Goal: Complete application form: Complete application form

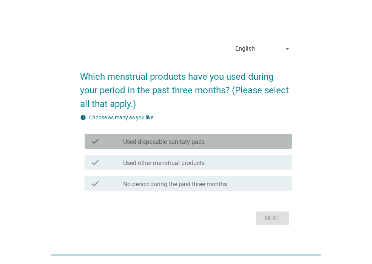
click at [166, 142] on label "Used disposable sanitary pads" at bounding box center [164, 142] width 82 height 8
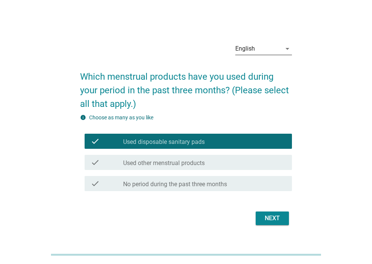
click at [287, 47] on icon "arrow_drop_down" at bounding box center [287, 48] width 9 height 9
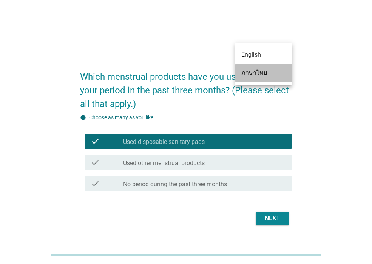
click at [268, 73] on div "ภาษาไทย" at bounding box center [263, 72] width 45 height 9
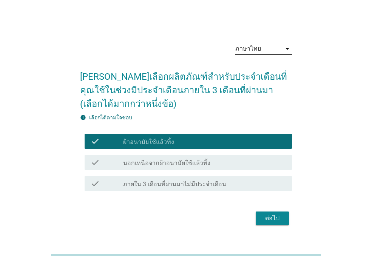
click at [273, 215] on div "ต่อไป" at bounding box center [272, 218] width 21 height 9
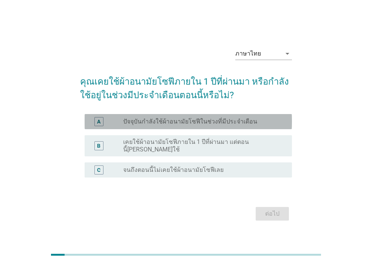
click at [188, 125] on label "ปัจจุบันกำลังใช้ผ้าอนามัยโซฟีในช่วงที่มีประจำเดือน" at bounding box center [190, 122] width 134 height 8
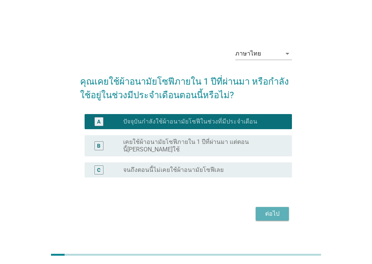
click at [268, 211] on div "ต่อไป" at bounding box center [272, 213] width 21 height 9
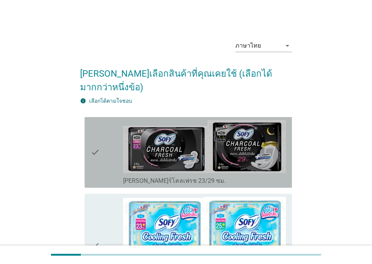
click at [99, 141] on icon "check" at bounding box center [95, 152] width 9 height 65
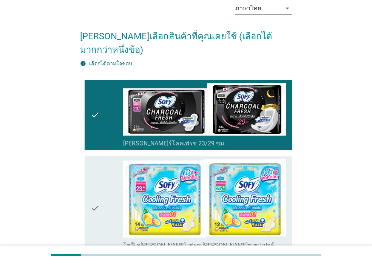
scroll to position [113, 0]
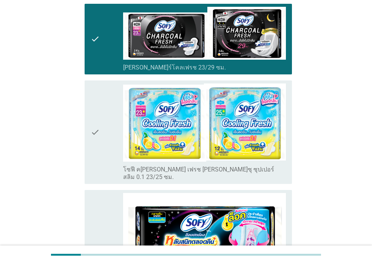
click at [93, 123] on icon "check" at bounding box center [95, 131] width 9 height 97
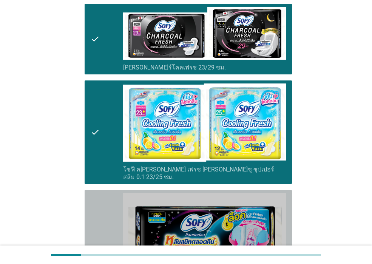
click at [104, 211] on div "check" at bounding box center [107, 251] width 32 height 117
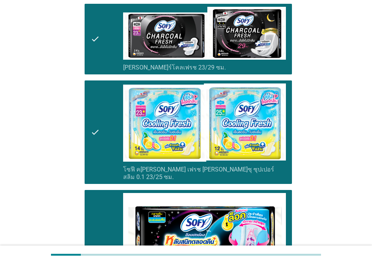
scroll to position [227, 0]
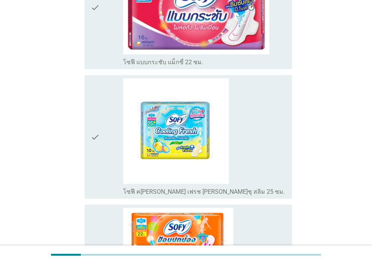
scroll to position [944, 0]
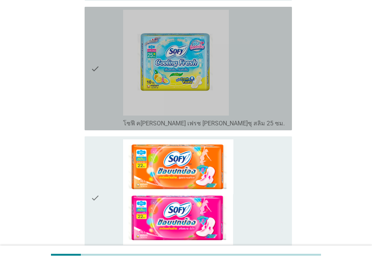
click at [97, 34] on icon "check" at bounding box center [95, 68] width 9 height 117
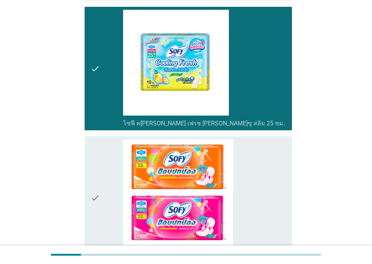
click at [109, 156] on div "check" at bounding box center [107, 197] width 32 height 117
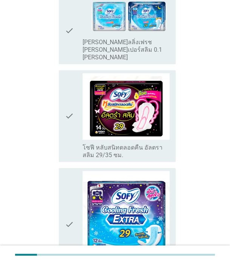
scroll to position [1906, 0]
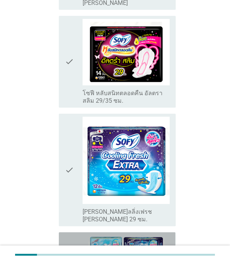
click at [73, 235] on icon "check" at bounding box center [69, 262] width 9 height 55
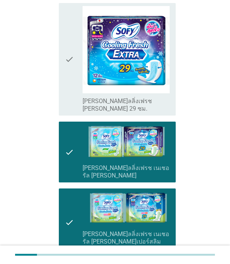
scroll to position [2020, 0]
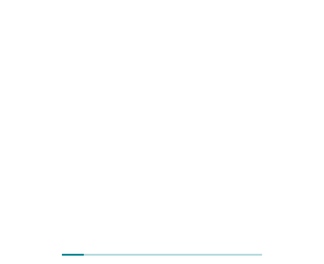
scroll to position [0, 0]
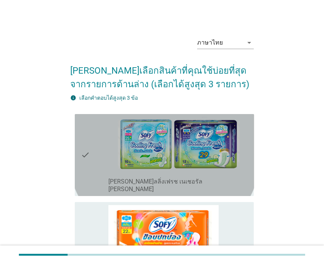
click at [87, 154] on icon "check" at bounding box center [85, 155] width 9 height 76
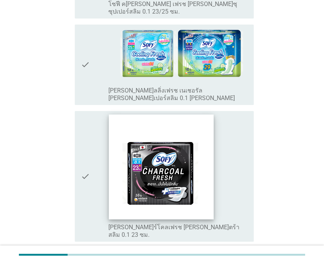
scroll to position [416, 0]
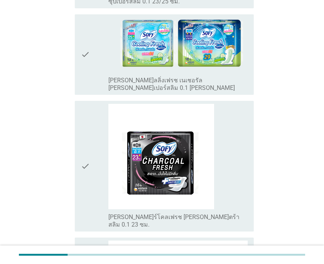
click at [95, 152] on div "check" at bounding box center [95, 166] width 28 height 125
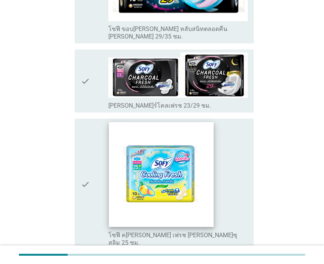
scroll to position [755, 0]
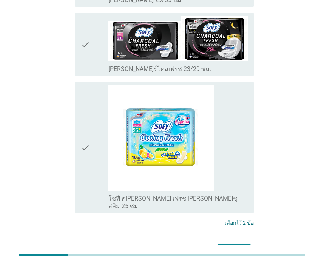
click at [91, 106] on div "check" at bounding box center [95, 147] width 28 height 125
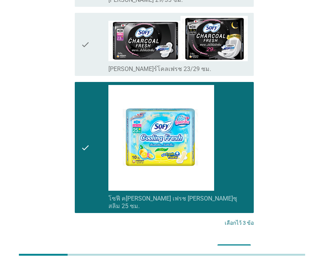
click at [234, 247] on div "ต่อไป" at bounding box center [234, 251] width 21 height 9
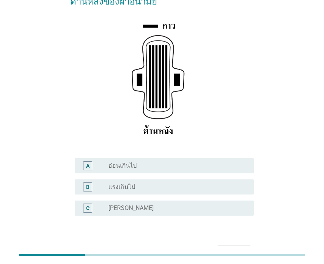
scroll to position [113, 0]
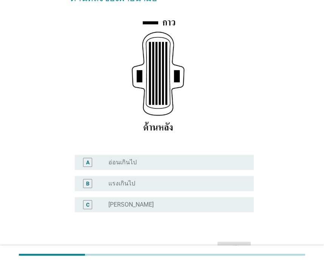
click at [131, 201] on div "radio_button_unchecked ปกติ" at bounding box center [174, 205] width 133 height 8
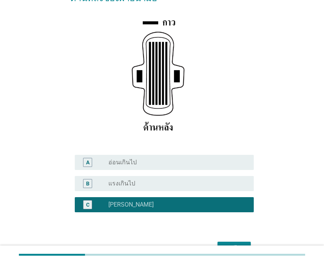
click at [241, 244] on div "ต่อไป" at bounding box center [234, 248] width 21 height 9
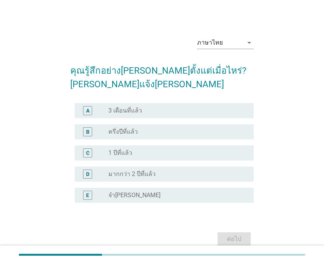
click at [119, 173] on label "มากกว่า 2 ปีที่แล้ว" at bounding box center [131, 174] width 47 height 8
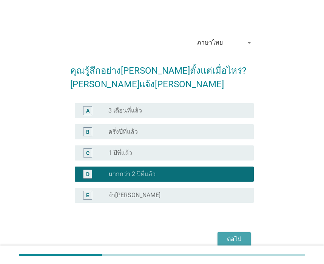
click at [238, 235] on div "ต่อไป" at bounding box center [234, 239] width 21 height 9
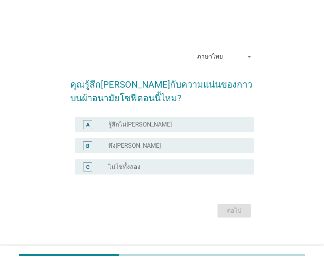
click at [116, 144] on label "พึงพอใจ" at bounding box center [134, 146] width 53 height 8
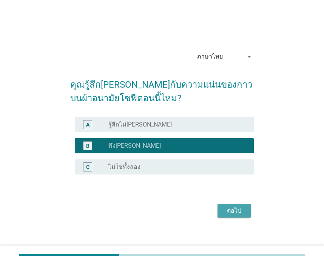
click at [225, 210] on div "ต่อไป" at bounding box center [234, 210] width 21 height 9
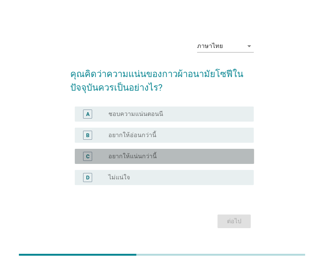
click at [159, 157] on div "radio_button_unchecked อยากให้แน่นกว่านี้" at bounding box center [174, 157] width 133 height 8
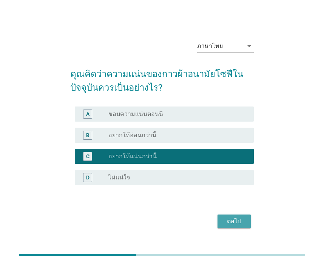
click at [232, 221] on div "ต่อไป" at bounding box center [234, 221] width 21 height 9
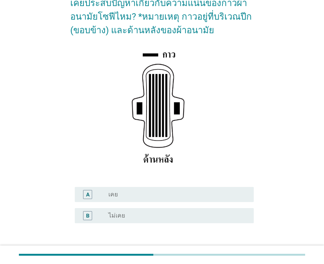
scroll to position [76, 0]
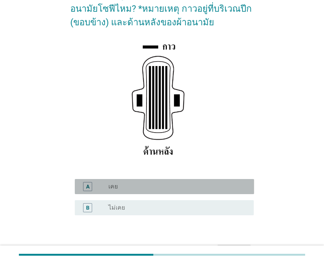
click at [131, 184] on div "radio_button_unchecked เคย" at bounding box center [174, 187] width 133 height 8
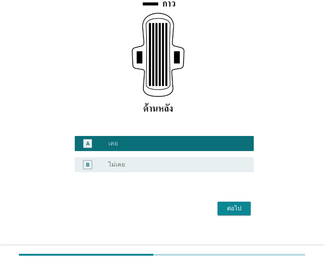
scroll to position [121, 0]
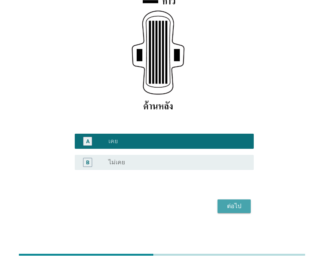
click at [236, 208] on div "ต่อไป" at bounding box center [234, 206] width 21 height 9
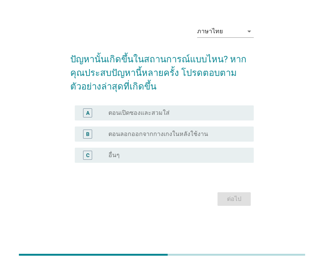
scroll to position [0, 0]
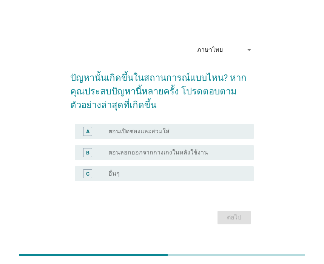
click at [173, 153] on label "ตอนลอกออกจากกางเกงในหลังใช้งาน" at bounding box center [158, 153] width 100 height 8
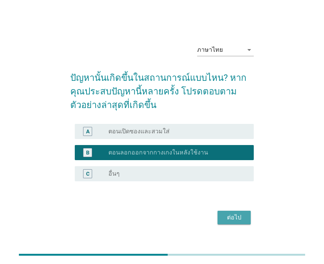
click at [232, 217] on div "ต่อไป" at bounding box center [234, 217] width 21 height 9
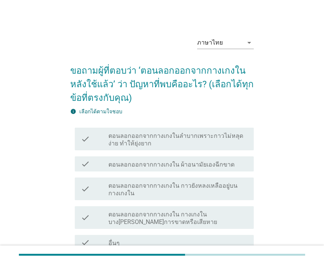
click at [192, 163] on label "ตอนลอกออกจากกางเกงใน ผ้าอนามัยเองฉีกขาด" at bounding box center [171, 165] width 126 height 8
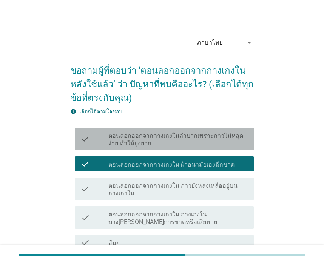
click at [174, 129] on div "check check_box_outline_blank ตอนลอกออกจากกางเกงในลำบากเพราะกาวไม่หลุดง่าย ทำให…" at bounding box center [164, 139] width 179 height 23
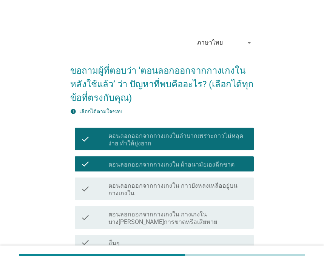
click at [209, 187] on label "ตอนลอกออกจากกางเกงใน กาวยังหลงเหลืออยู่บนกางเกงใน" at bounding box center [177, 189] width 139 height 15
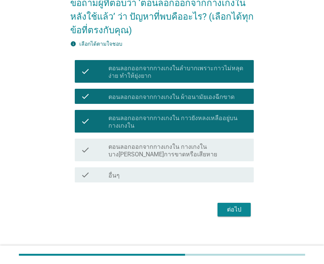
scroll to position [71, 0]
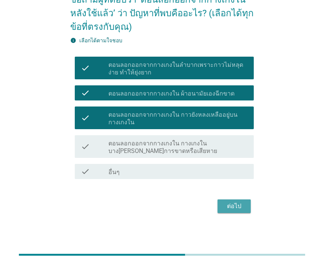
click at [236, 208] on div "ต่อไป" at bounding box center [234, 206] width 21 height 9
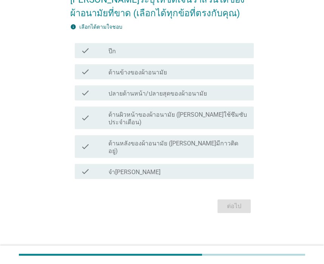
scroll to position [0, 0]
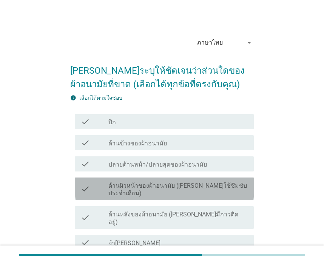
click at [160, 187] on label "ด้านผิวหน้าของผ้าอนามัย (ด้านที่ใช้ซึมซับประจำเดือน)" at bounding box center [177, 189] width 139 height 15
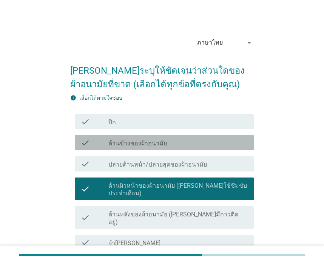
click at [153, 140] on label "ด้านข้างของผ้าอนามัย" at bounding box center [137, 144] width 59 height 8
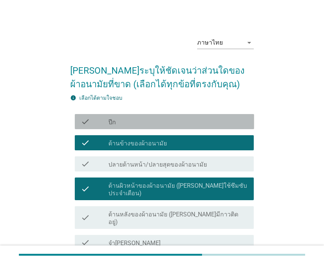
click at [145, 123] on div "check_box_outline_blank ปีก" at bounding box center [177, 121] width 139 height 9
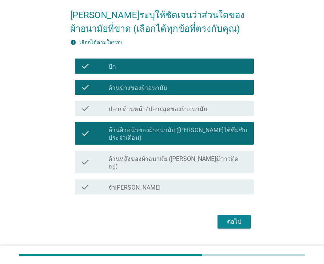
scroll to position [56, 0]
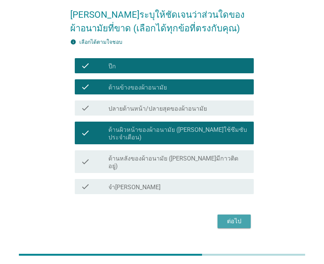
click at [233, 217] on div "ต่อไป" at bounding box center [234, 221] width 21 height 9
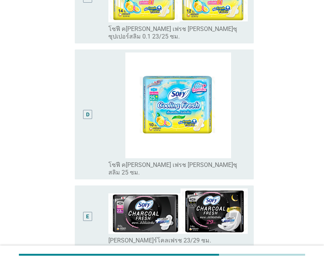
scroll to position [416, 0]
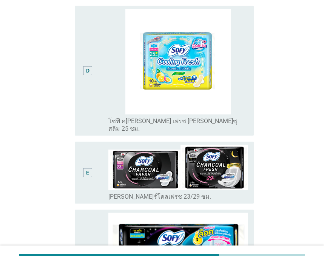
click at [99, 151] on div "E" at bounding box center [95, 173] width 28 height 56
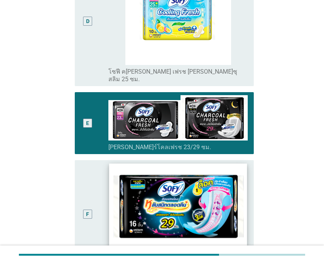
scroll to position [529, 0]
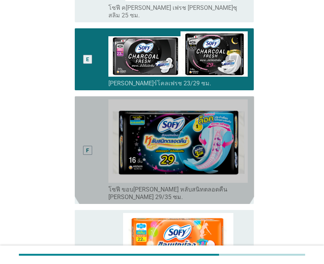
click at [91, 144] on div "F" at bounding box center [88, 150] width 14 height 102
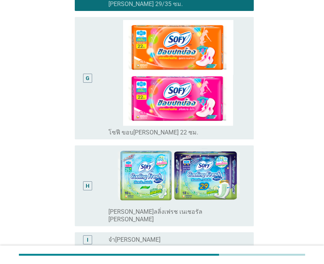
scroll to position [754, 0]
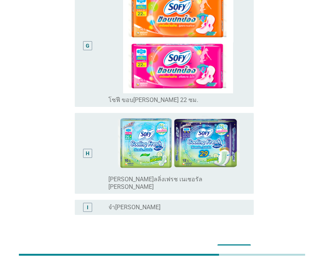
click at [231, 247] on div "ต่อไป" at bounding box center [234, 251] width 21 height 9
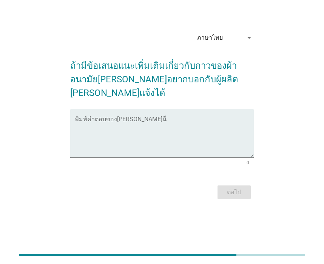
scroll to position [0, 0]
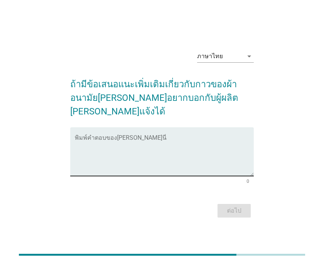
click at [90, 161] on textarea "พิมพ์คำตอบของคุณ ที่นี่" at bounding box center [164, 156] width 179 height 40
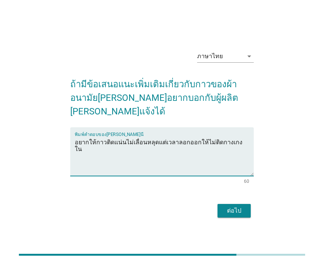
type textarea "อยากให้กาวติดแน่นไม่เลื่อนหลุดแต่เวลาลอกออกให้ไม่ติดกางเกงใน"
click at [232, 206] on div "ต่อไป" at bounding box center [234, 210] width 21 height 9
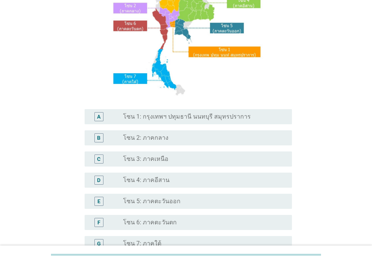
scroll to position [113, 0]
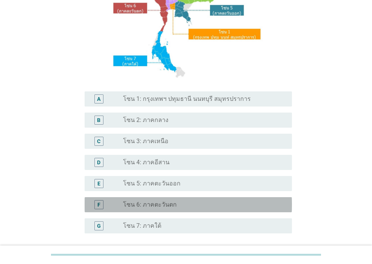
click at [158, 206] on label "โซน 6: ภาคตะวันตก" at bounding box center [150, 205] width 54 height 8
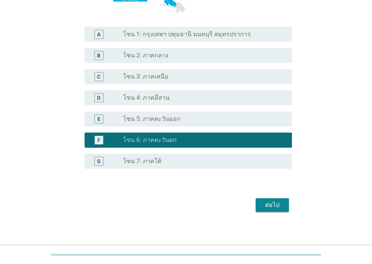
scroll to position [180, 0]
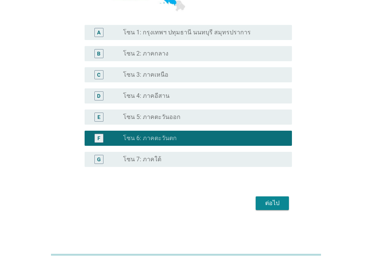
click at [275, 205] on div "ต่อไป" at bounding box center [272, 203] width 21 height 9
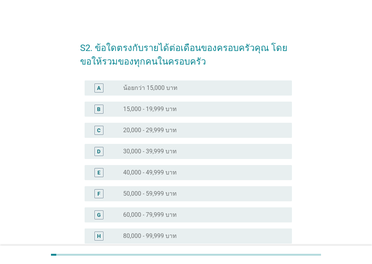
click at [185, 129] on div "radio_button_unchecked 20,000 - 29,999 บาท" at bounding box center [201, 131] width 157 height 8
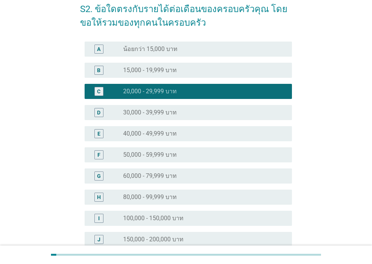
scroll to position [113, 0]
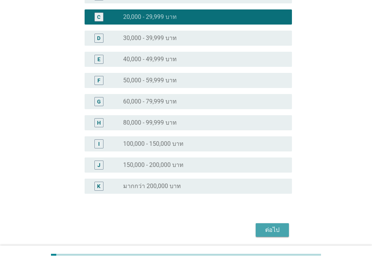
click at [276, 228] on div "ต่อไป" at bounding box center [272, 230] width 21 height 9
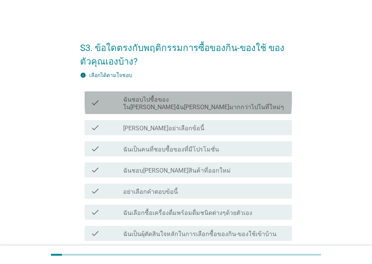
click at [243, 101] on label "ฉันชอบไปซื้อของใน[PERSON_NAME]ฉัน[PERSON_NAME]มากกว่าไปในที่ใหม่ๆ" at bounding box center [204, 103] width 163 height 15
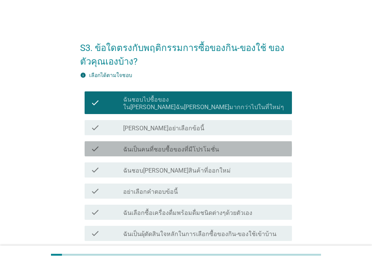
click at [216, 144] on div "check_box_outline_blank ฉันเป็นคนที่ชอบซื้อของที่มีโปรโมชั่น" at bounding box center [204, 148] width 163 height 9
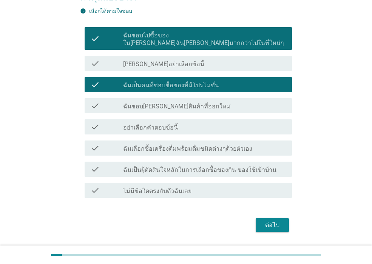
scroll to position [76, 0]
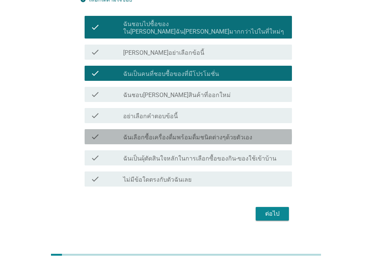
click at [242, 134] on label "ฉันเลือกซื้อเครื่องดื่มพร้อมดื่มชนิดต่างๆด้วยตัวเอง" at bounding box center [187, 138] width 129 height 8
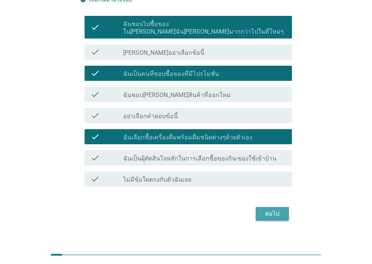
click at [270, 209] on div "ต่อไป" at bounding box center [272, 213] width 21 height 9
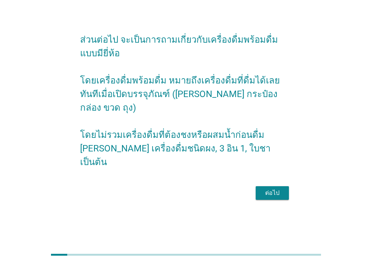
scroll to position [0, 0]
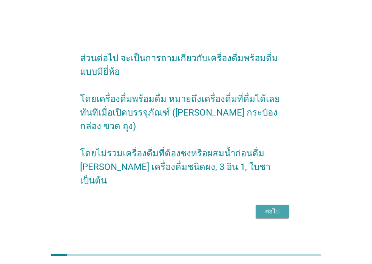
click at [274, 207] on div "ต่อไป" at bounding box center [272, 211] width 21 height 9
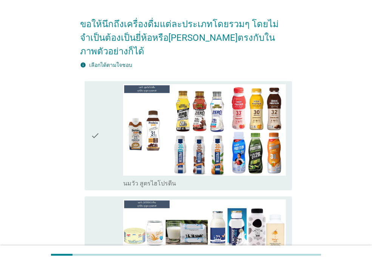
scroll to position [76, 0]
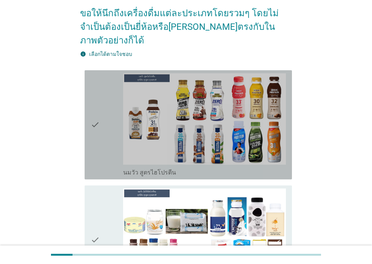
click at [99, 122] on icon "check" at bounding box center [95, 124] width 9 height 103
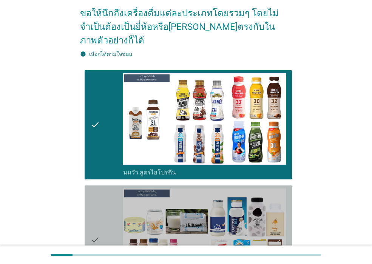
click at [100, 218] on div "check" at bounding box center [107, 239] width 32 height 103
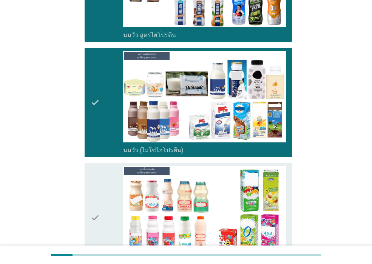
scroll to position [302, 0]
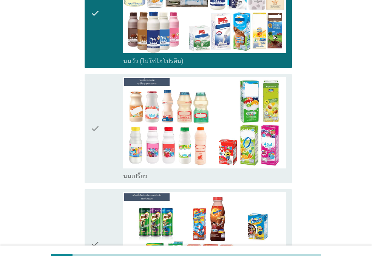
click at [100, 145] on icon "check" at bounding box center [95, 128] width 9 height 103
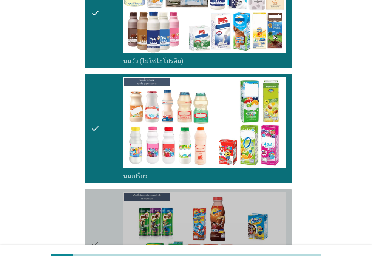
click at [99, 204] on icon "check" at bounding box center [95, 243] width 9 height 103
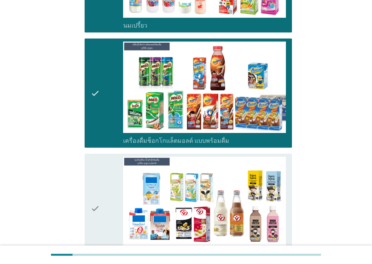
scroll to position [453, 0]
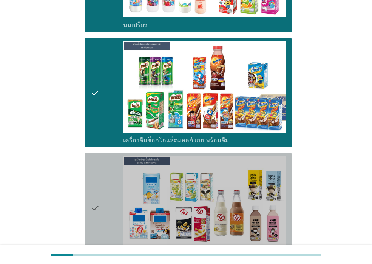
click at [103, 205] on div "check" at bounding box center [107, 207] width 32 height 103
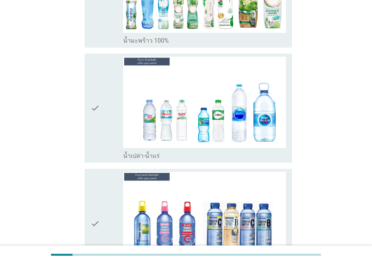
scroll to position [1738, 0]
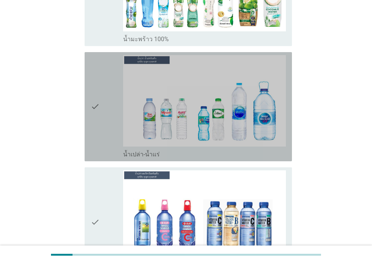
click at [100, 101] on div "check" at bounding box center [107, 106] width 32 height 103
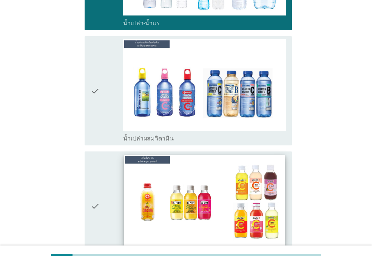
scroll to position [1926, 0]
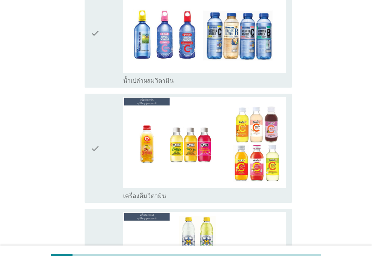
click at [99, 122] on icon "check" at bounding box center [95, 148] width 9 height 103
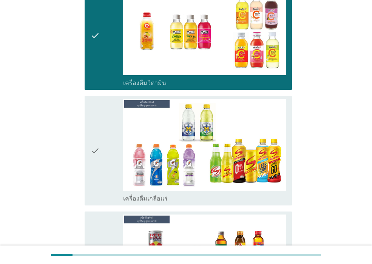
scroll to position [2040, 0]
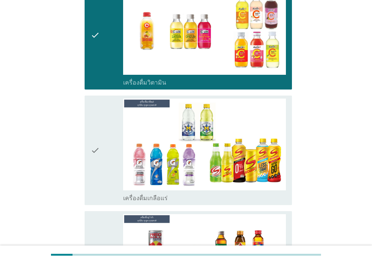
click at [98, 122] on icon "check" at bounding box center [95, 150] width 9 height 103
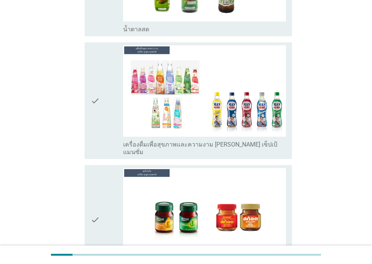
scroll to position [2569, 0]
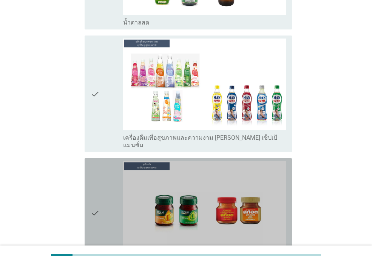
click at [102, 181] on div "check" at bounding box center [107, 212] width 32 height 103
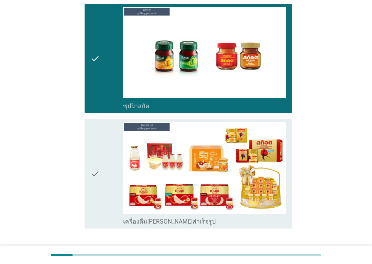
scroll to position [2732, 0]
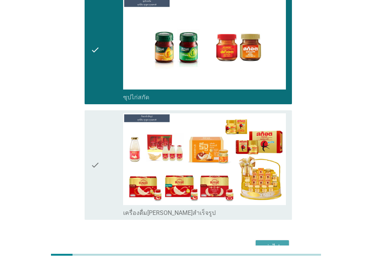
click at [272, 243] on div "ต่อไป" at bounding box center [272, 247] width 21 height 9
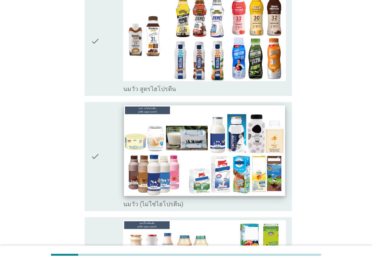
scroll to position [113, 0]
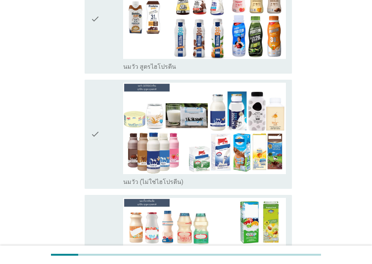
click at [98, 141] on icon "check" at bounding box center [95, 134] width 9 height 103
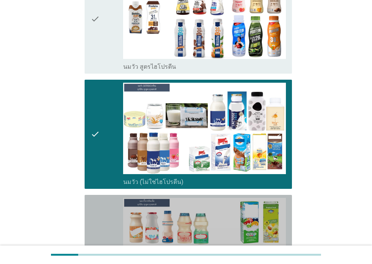
click at [103, 216] on div "check" at bounding box center [107, 249] width 32 height 103
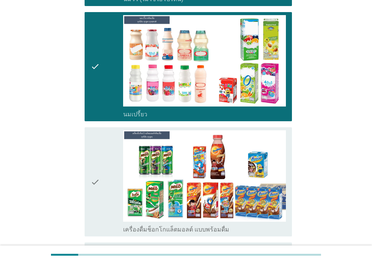
scroll to position [340, 0]
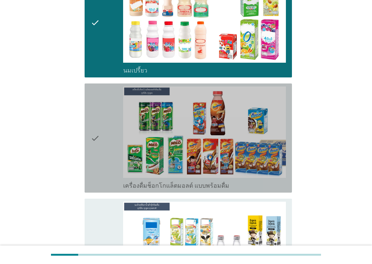
click at [107, 176] on div "check" at bounding box center [107, 138] width 32 height 103
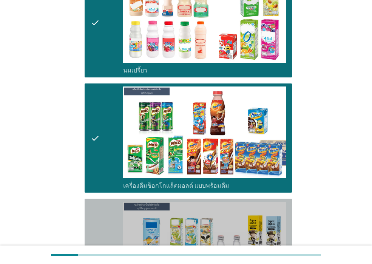
click at [106, 218] on div "check" at bounding box center [107, 253] width 32 height 103
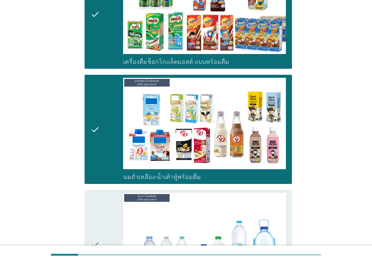
scroll to position [491, 0]
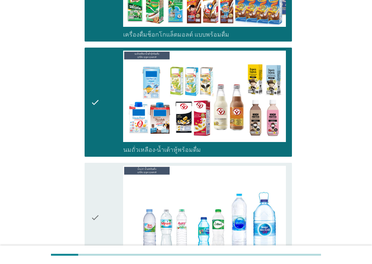
click at [107, 219] on div "check" at bounding box center [107, 217] width 32 height 103
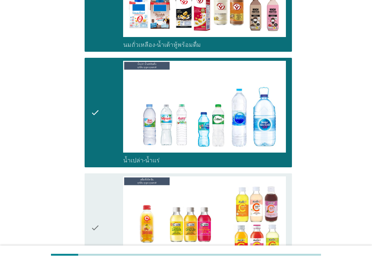
scroll to position [642, 0]
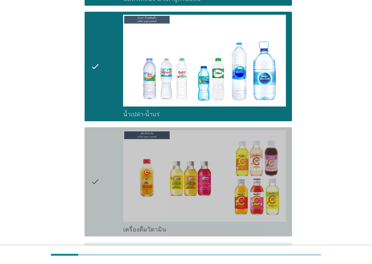
click at [109, 212] on div "check" at bounding box center [107, 181] width 32 height 103
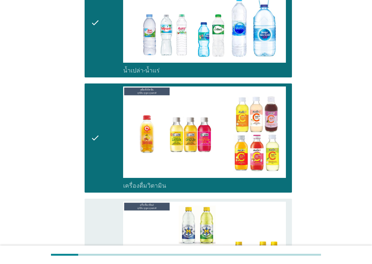
scroll to position [755, 0]
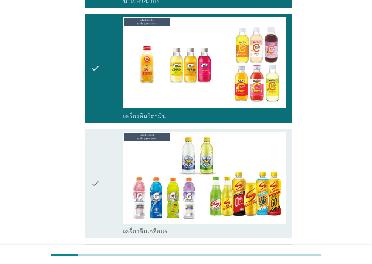
click at [108, 207] on div "check" at bounding box center [107, 183] width 32 height 103
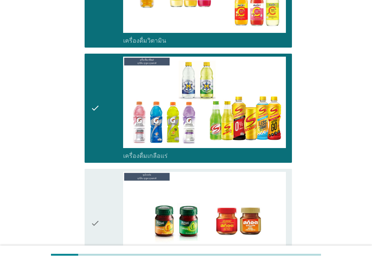
scroll to position [907, 0]
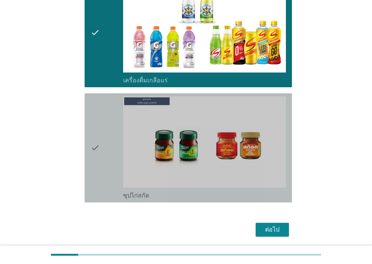
click at [108, 157] on div "check" at bounding box center [107, 147] width 32 height 103
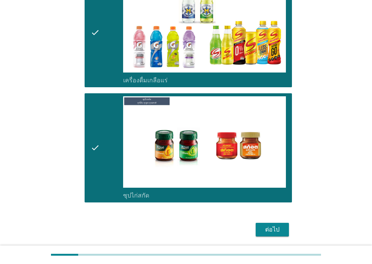
click at [282, 226] on div "ต่อไป" at bounding box center [272, 229] width 21 height 9
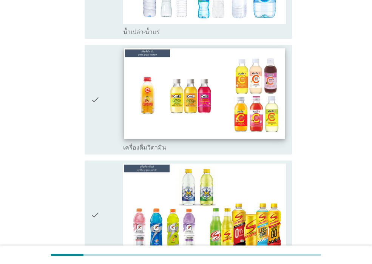
scroll to position [642, 0]
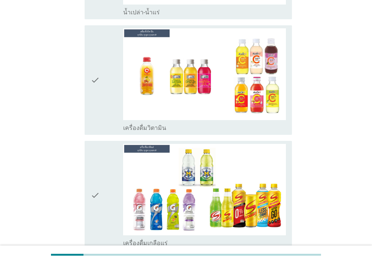
click at [109, 114] on div "check" at bounding box center [107, 79] width 32 height 103
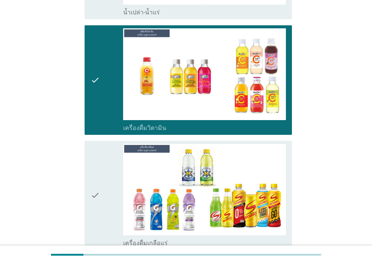
click at [96, 178] on icon "check" at bounding box center [95, 195] width 9 height 103
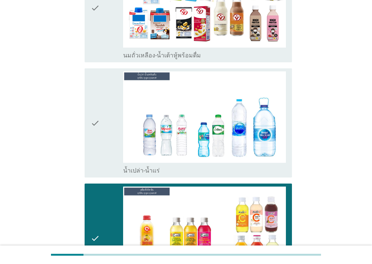
scroll to position [416, 0]
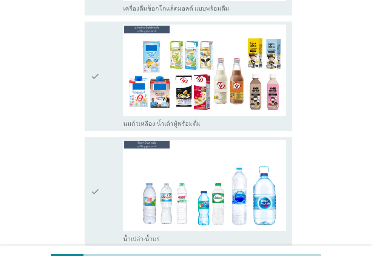
click at [116, 201] on div "check" at bounding box center [107, 191] width 32 height 103
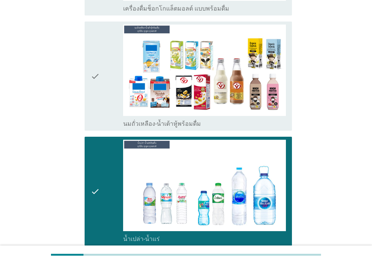
click at [117, 89] on div "check" at bounding box center [107, 76] width 32 height 103
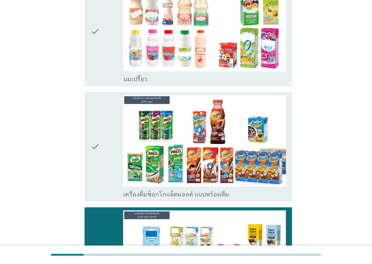
scroll to position [227, 0]
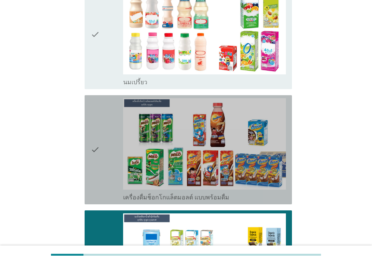
click at [107, 129] on div "check" at bounding box center [107, 149] width 32 height 103
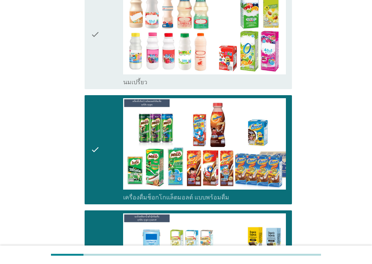
click at [106, 59] on div "check" at bounding box center [107, 34] width 32 height 103
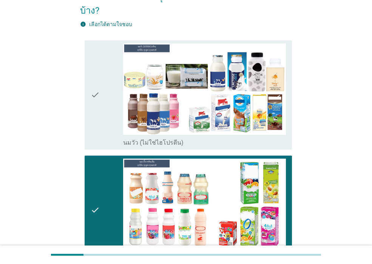
scroll to position [38, 0]
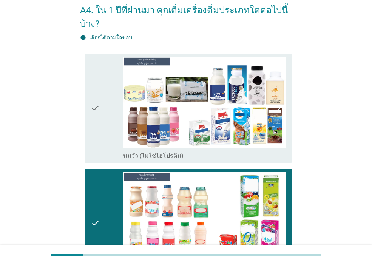
click at [105, 93] on div "check" at bounding box center [107, 108] width 32 height 103
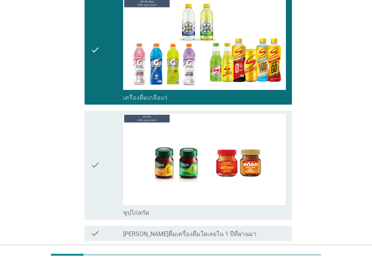
scroll to position [831, 0]
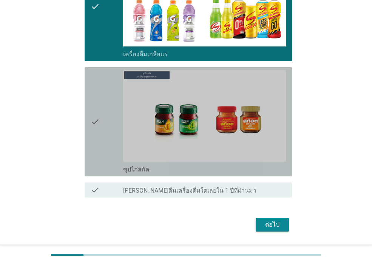
click at [108, 131] on div "check" at bounding box center [107, 121] width 32 height 103
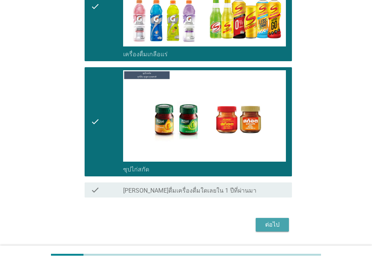
click at [274, 222] on div "ต่อไป" at bounding box center [272, 224] width 21 height 9
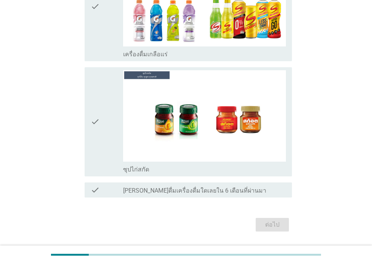
scroll to position [0, 0]
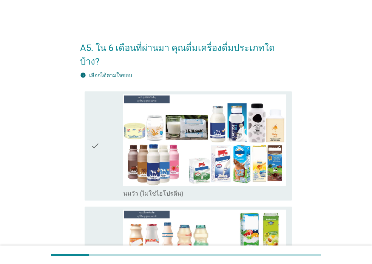
click at [104, 153] on div "check" at bounding box center [107, 145] width 32 height 103
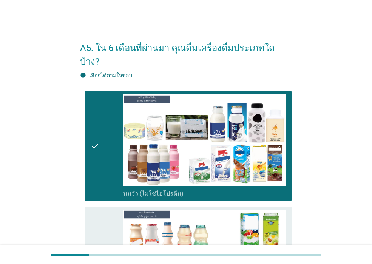
click at [108, 210] on div "check" at bounding box center [107, 261] width 32 height 103
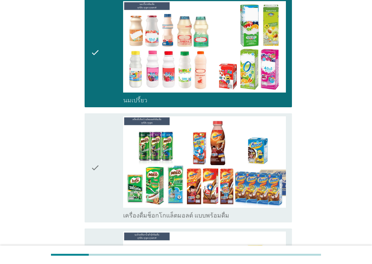
scroll to position [264, 0]
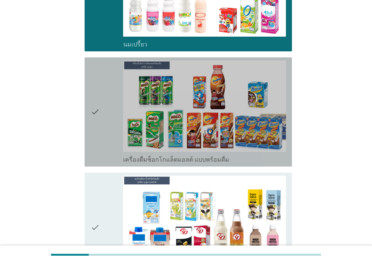
click at [105, 137] on div "check" at bounding box center [107, 111] width 32 height 103
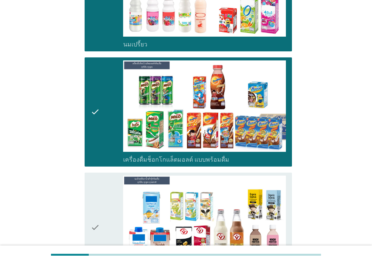
click at [105, 188] on div "check" at bounding box center [107, 227] width 32 height 103
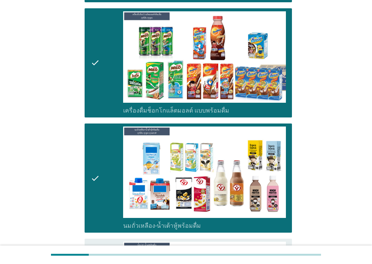
scroll to position [416, 0]
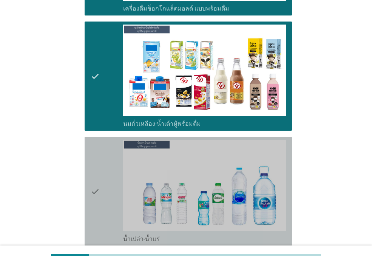
click at [104, 189] on div "check" at bounding box center [107, 191] width 32 height 103
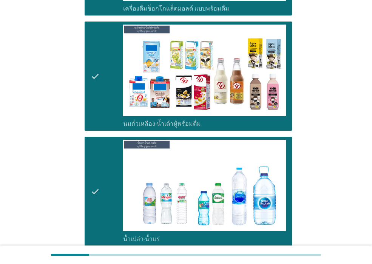
scroll to position [491, 0]
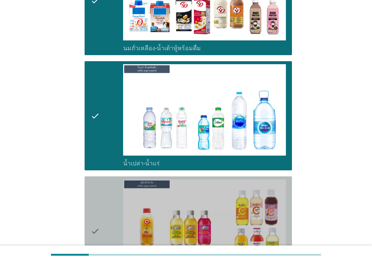
click at [104, 189] on div "check" at bounding box center [107, 230] width 32 height 103
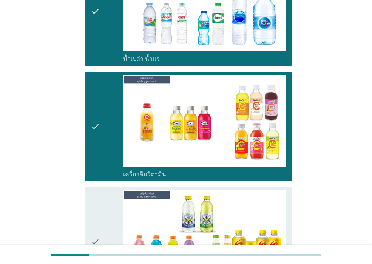
scroll to position [604, 0]
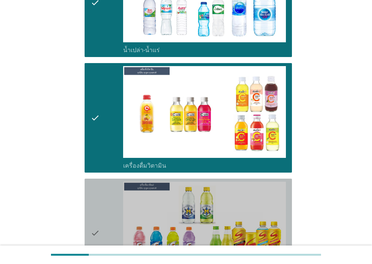
click at [103, 196] on div "check" at bounding box center [107, 233] width 32 height 103
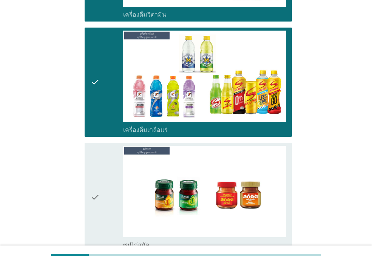
scroll to position [839, 0]
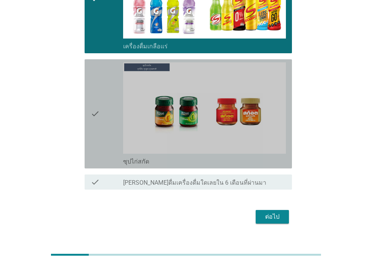
click at [105, 113] on div "check" at bounding box center [107, 113] width 32 height 103
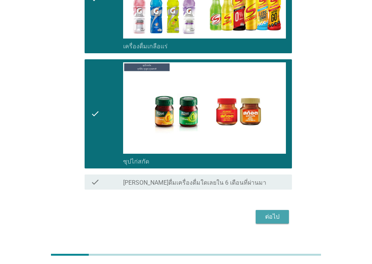
click at [285, 210] on button "ต่อไป" at bounding box center [272, 217] width 33 height 14
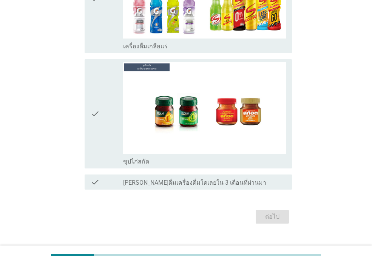
scroll to position [0, 0]
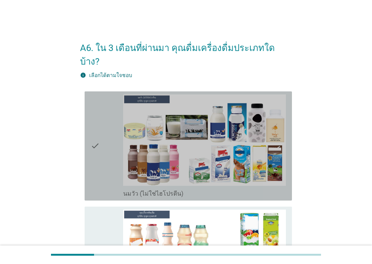
click at [105, 136] on div "check" at bounding box center [107, 145] width 32 height 103
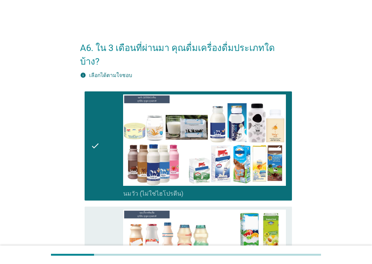
click at [108, 212] on div "check" at bounding box center [107, 261] width 32 height 103
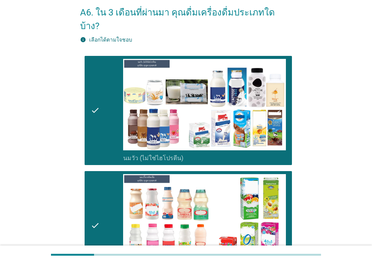
scroll to position [113, 0]
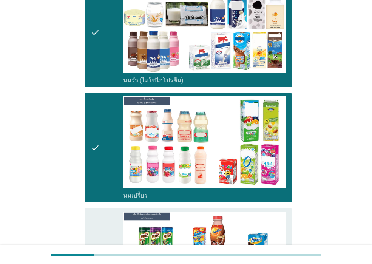
click at [109, 213] on div "check" at bounding box center [107, 263] width 32 height 103
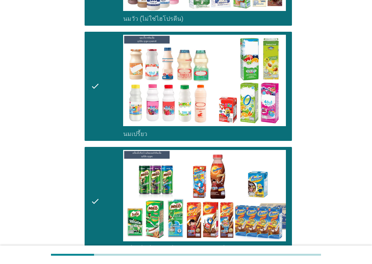
scroll to position [264, 0]
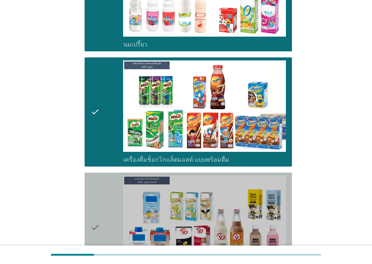
click at [109, 213] on div "check" at bounding box center [107, 227] width 32 height 103
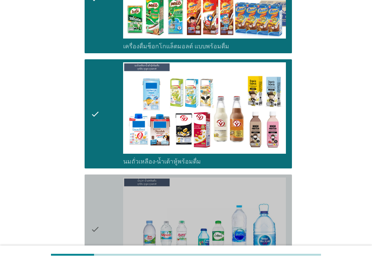
click at [109, 213] on div "check" at bounding box center [107, 229] width 32 height 103
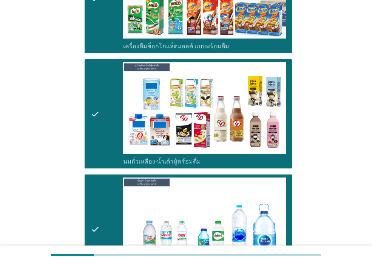
scroll to position [453, 0]
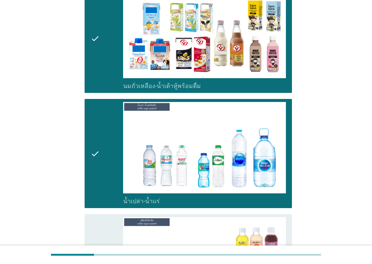
click at [109, 217] on div "check" at bounding box center [107, 268] width 32 height 103
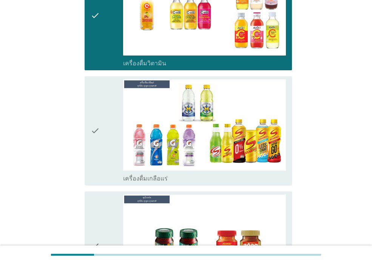
scroll to position [718, 0]
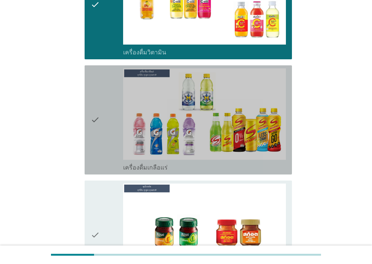
click at [110, 144] on div "check" at bounding box center [107, 119] width 32 height 103
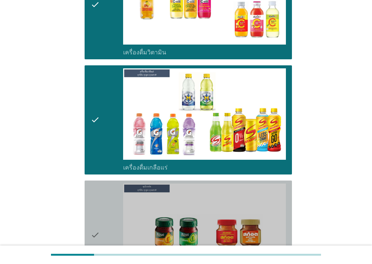
click at [105, 205] on div "check" at bounding box center [107, 235] width 32 height 103
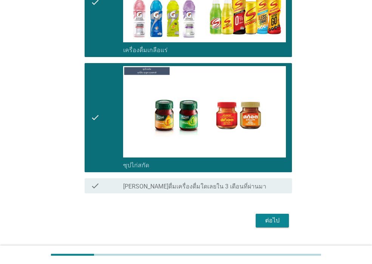
scroll to position [839, 0]
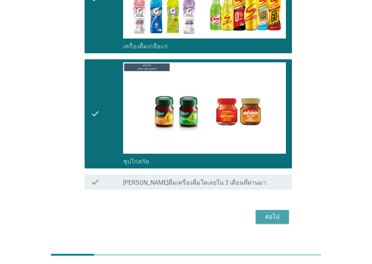
click at [277, 212] on div "ต่อไป" at bounding box center [272, 216] width 21 height 9
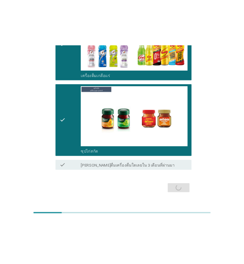
scroll to position [0, 0]
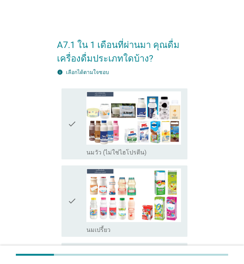
drag, startPoint x: 74, startPoint y: 131, endPoint x: 75, endPoint y: 138, distance: 6.5
click at [74, 131] on icon "check" at bounding box center [72, 123] width 9 height 65
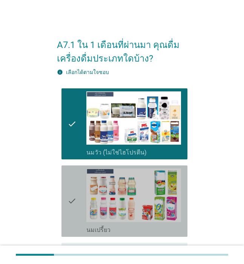
click at [74, 203] on icon "check" at bounding box center [72, 200] width 9 height 65
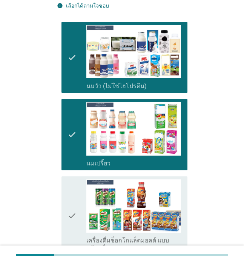
scroll to position [113, 0]
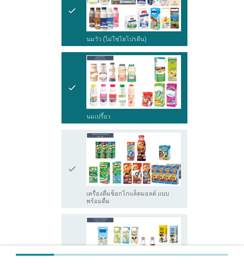
click at [68, 182] on icon "check" at bounding box center [72, 169] width 9 height 73
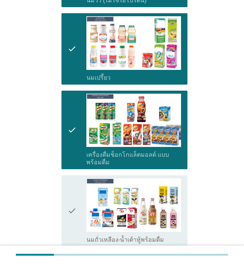
scroll to position [189, 0]
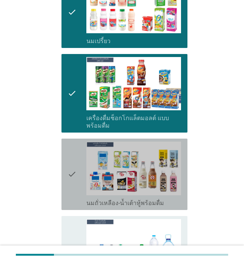
click at [68, 175] on icon "check" at bounding box center [72, 174] width 9 height 65
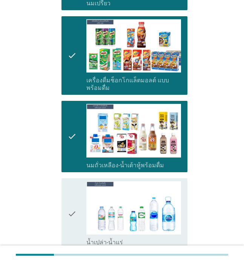
click at [71, 189] on icon "check" at bounding box center [72, 213] width 9 height 65
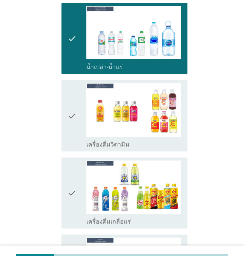
scroll to position [416, 0]
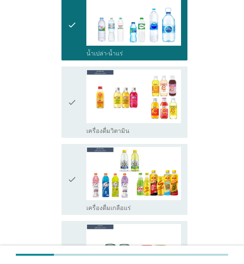
click at [71, 189] on icon "check" at bounding box center [72, 179] width 9 height 65
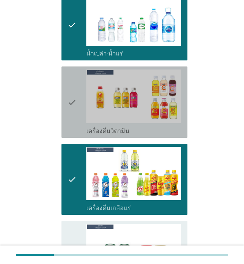
click at [70, 116] on icon "check" at bounding box center [72, 102] width 9 height 65
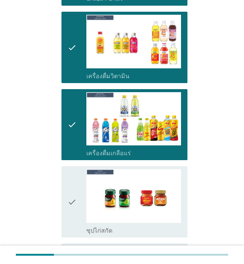
scroll to position [491, 0]
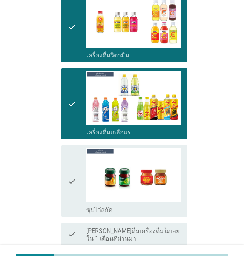
click at [71, 169] on icon "check" at bounding box center [72, 180] width 9 height 65
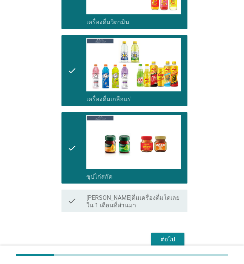
scroll to position [558, 0]
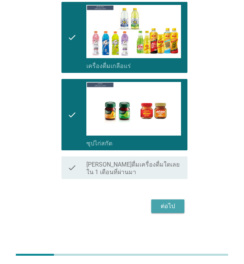
click at [164, 205] on div "ต่อไป" at bounding box center [168, 206] width 21 height 9
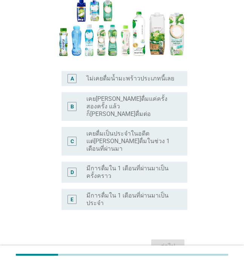
scroll to position [113, 0]
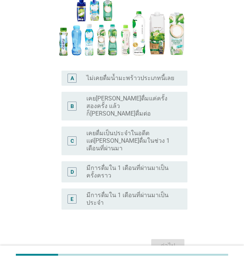
click at [73, 168] on div "D" at bounding box center [72, 172] width 3 height 8
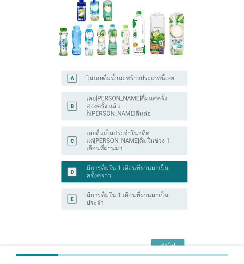
click at [173, 241] on div "ต่อไป" at bounding box center [168, 245] width 21 height 9
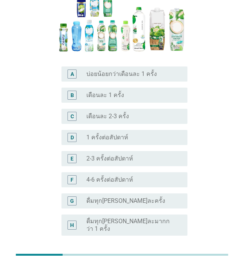
scroll to position [75, 0]
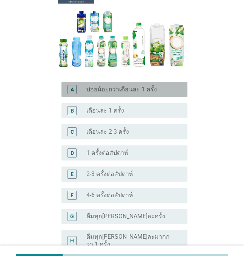
click at [102, 91] on label "บ่อยน้อยกว่าเดือนละ 1 ครั้ง" at bounding box center [122, 90] width 71 height 8
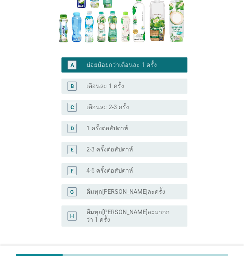
scroll to position [113, 0]
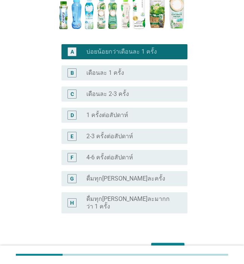
click at [173, 245] on div "ต่อไป" at bounding box center [168, 249] width 21 height 9
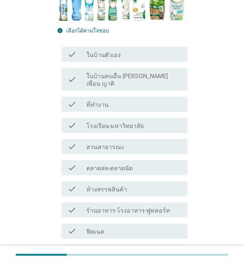
scroll to position [113, 0]
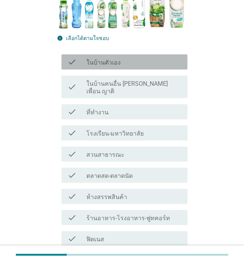
click at [100, 63] on label "ในบ้านตัวเอง" at bounding box center [104, 63] width 34 height 8
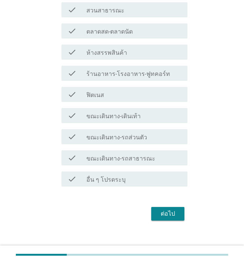
scroll to position [258, 0]
click at [165, 209] on div "ต่อไป" at bounding box center [168, 213] width 21 height 9
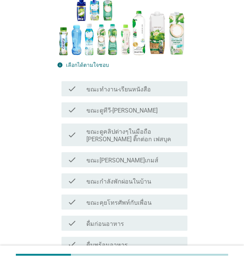
scroll to position [113, 0]
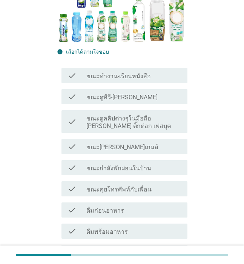
click at [141, 165] on label "ขณะกำลังพักผ่อนในบ้าน" at bounding box center [119, 169] width 65 height 8
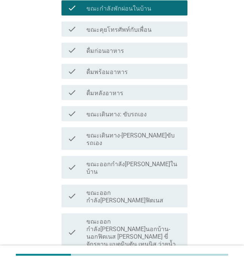
scroll to position [323, 0]
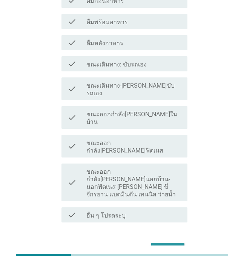
click at [178, 245] on div "ต่อไป" at bounding box center [168, 249] width 21 height 9
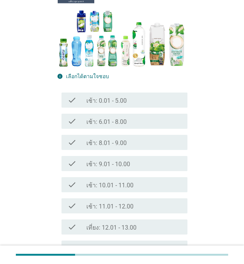
scroll to position [151, 0]
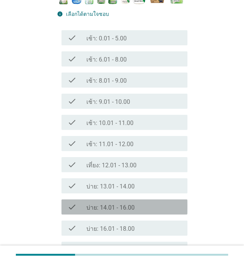
click at [156, 202] on div "check_box_outline_blank บ่าย: 14.01 - 16.00" at bounding box center [134, 206] width 95 height 9
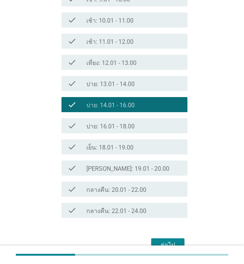
scroll to position [279, 0]
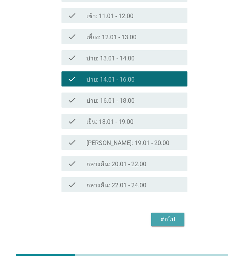
click at [166, 215] on div "ต่อไป" at bounding box center [168, 219] width 21 height 9
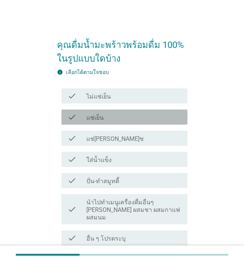
click at [126, 120] on div "check_box_outline_blank แช่เย็น" at bounding box center [134, 117] width 95 height 9
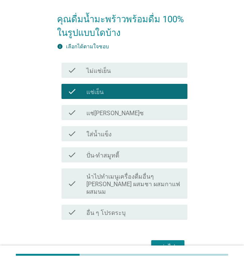
scroll to position [59, 0]
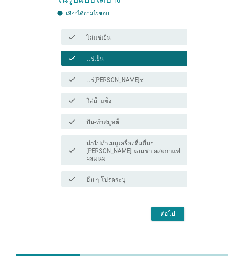
click at [175, 209] on div "ต่อไป" at bounding box center [168, 213] width 21 height 9
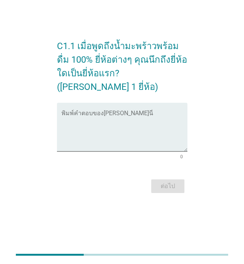
scroll to position [0, 0]
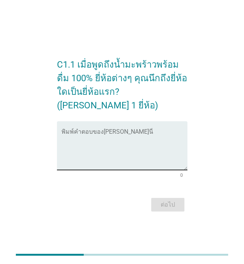
click at [77, 153] on textarea "พิมพ์คำตอบของคุณ ที่นี่" at bounding box center [125, 150] width 126 height 40
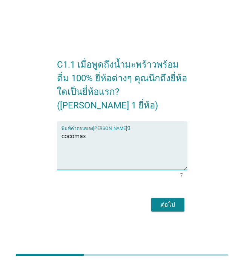
type textarea "cocomax"
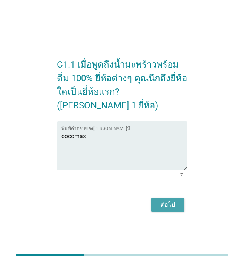
click at [164, 200] on div "ต่อไป" at bounding box center [168, 204] width 21 height 9
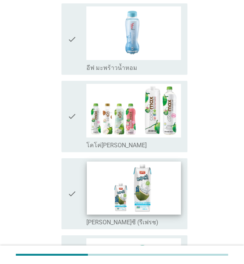
scroll to position [793, 0]
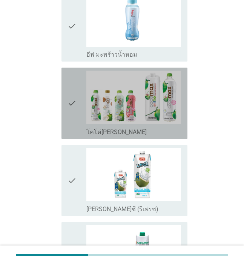
click at [73, 112] on icon "check" at bounding box center [72, 103] width 9 height 65
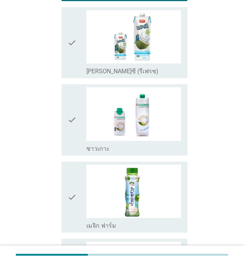
scroll to position [944, 0]
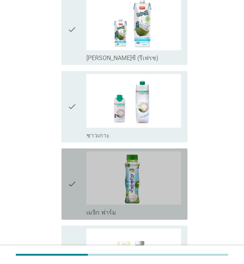
click at [72, 187] on icon "check" at bounding box center [72, 183] width 9 height 65
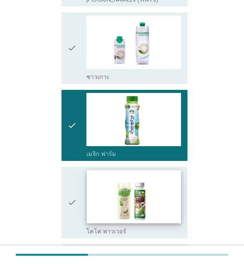
scroll to position [982, 0]
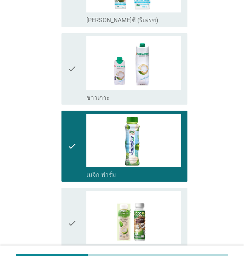
click at [80, 226] on div "check" at bounding box center [77, 223] width 19 height 65
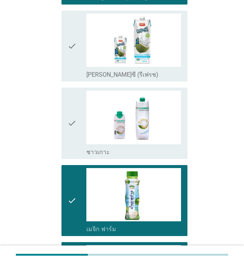
scroll to position [869, 0]
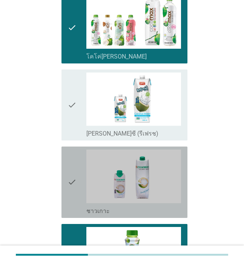
click at [74, 185] on icon "check" at bounding box center [72, 182] width 9 height 65
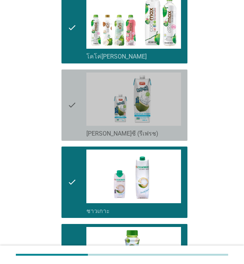
click at [73, 122] on icon "check" at bounding box center [72, 105] width 9 height 65
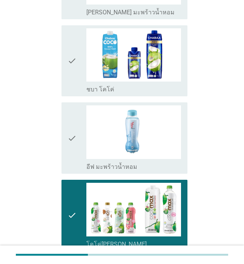
scroll to position [642, 0]
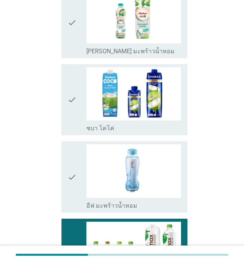
click at [74, 177] on icon "check" at bounding box center [72, 176] width 9 height 65
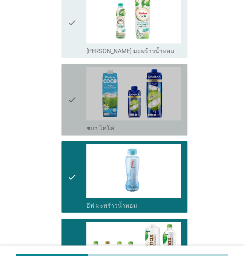
drag, startPoint x: 72, startPoint y: 111, endPoint x: 73, endPoint y: 64, distance: 47.2
click at [72, 111] on icon "check" at bounding box center [72, 99] width 9 height 65
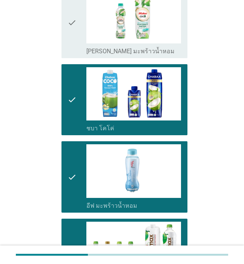
click at [73, 45] on icon "check" at bounding box center [72, 22] width 9 height 65
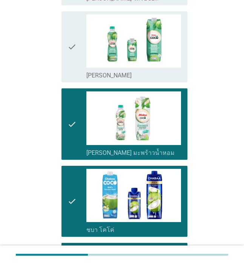
scroll to position [529, 0]
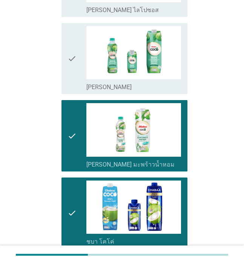
click at [79, 54] on div "check" at bounding box center [77, 58] width 19 height 65
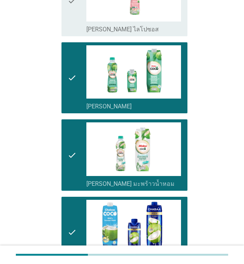
scroll to position [453, 0]
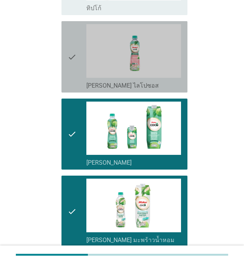
click at [69, 55] on icon "check" at bounding box center [72, 56] width 9 height 65
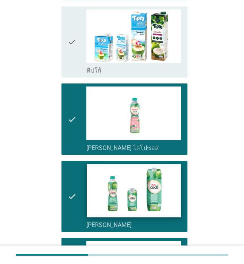
scroll to position [302, 0]
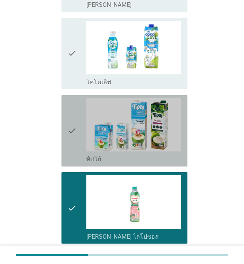
click at [71, 133] on icon "check" at bounding box center [72, 130] width 9 height 65
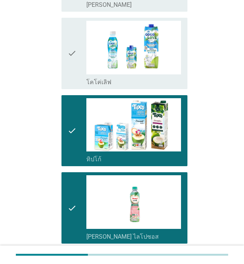
click at [70, 62] on icon "check" at bounding box center [72, 53] width 9 height 65
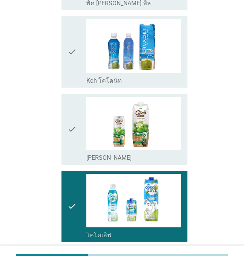
scroll to position [113, 0]
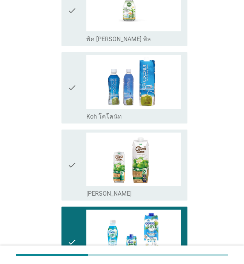
click at [69, 157] on icon "check" at bounding box center [72, 165] width 9 height 65
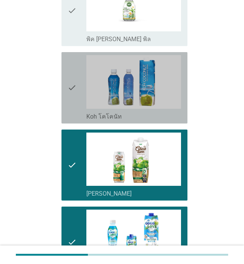
click at [71, 101] on icon "check" at bounding box center [72, 87] width 9 height 65
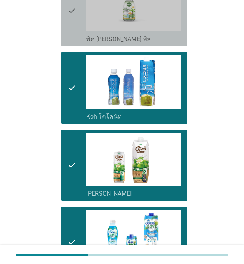
click at [77, 26] on div "check" at bounding box center [77, 10] width 19 height 65
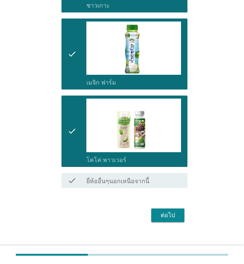
scroll to position [1083, 0]
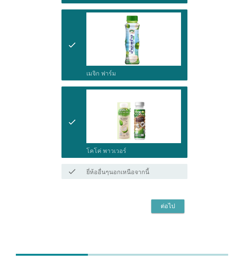
click at [171, 205] on div "ต่อไป" at bounding box center [168, 206] width 21 height 9
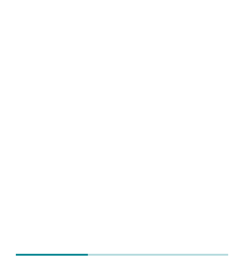
scroll to position [0, 0]
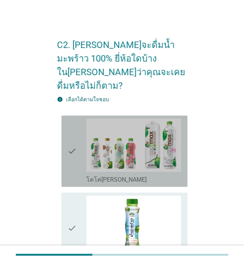
drag, startPoint x: 70, startPoint y: 146, endPoint x: 66, endPoint y: 191, distance: 44.8
click at [70, 147] on icon "check" at bounding box center [72, 151] width 9 height 65
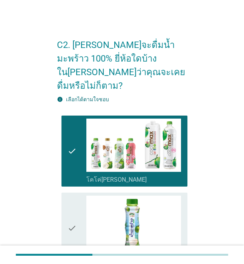
click at [75, 209] on icon "check" at bounding box center [72, 228] width 9 height 65
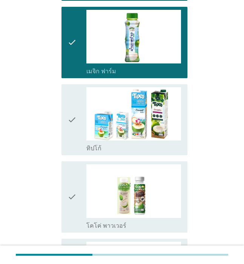
scroll to position [189, 0]
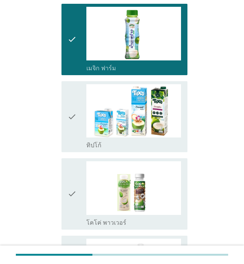
click at [73, 105] on icon "check" at bounding box center [72, 116] width 9 height 65
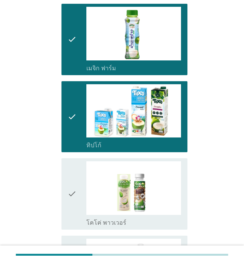
click at [68, 185] on icon "check" at bounding box center [72, 193] width 9 height 65
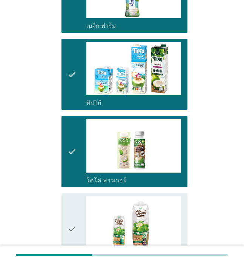
scroll to position [302, 0]
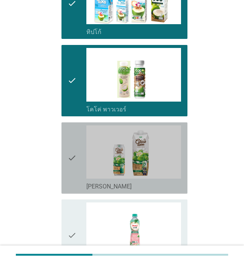
click at [70, 162] on icon "check" at bounding box center [72, 157] width 9 height 65
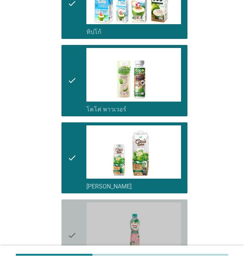
click at [70, 206] on icon "check" at bounding box center [72, 234] width 9 height 65
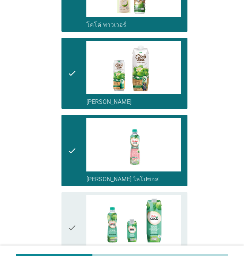
scroll to position [491, 0]
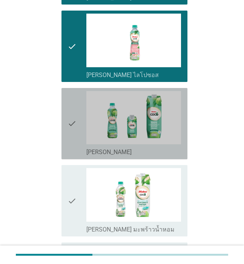
click at [74, 120] on icon "check" at bounding box center [72, 123] width 9 height 65
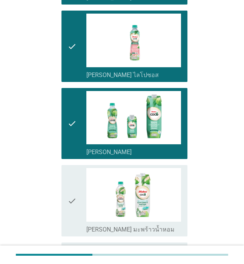
click at [76, 182] on icon "check" at bounding box center [72, 200] width 9 height 65
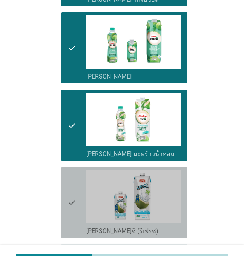
click at [75, 182] on icon "check" at bounding box center [72, 202] width 9 height 65
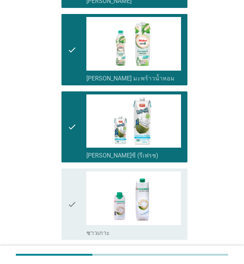
click at [74, 182] on icon "check" at bounding box center [72, 203] width 9 height 65
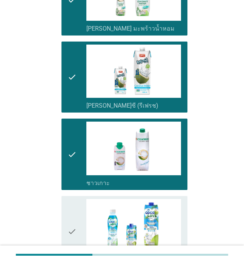
scroll to position [755, 0]
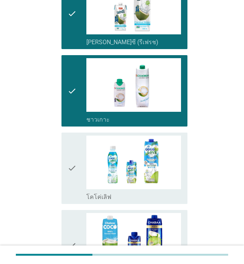
click at [74, 169] on icon "check" at bounding box center [72, 168] width 9 height 65
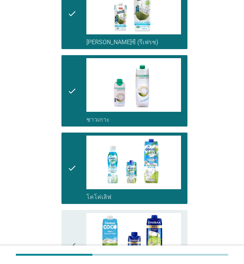
click at [66, 216] on div "check check_box_outline_blank ชบา โคโค่" at bounding box center [125, 245] width 126 height 71
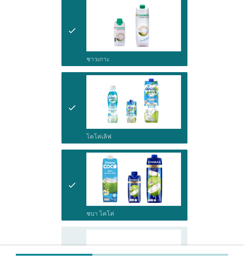
scroll to position [869, 0]
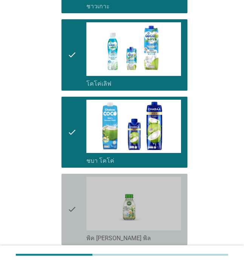
click at [77, 193] on div "check" at bounding box center [77, 209] width 19 height 65
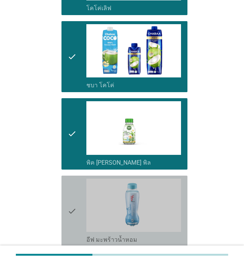
click at [77, 193] on div "check" at bounding box center [77, 211] width 19 height 65
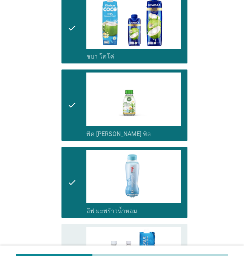
scroll to position [1095, 0]
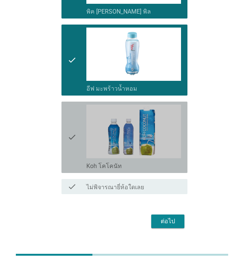
click at [77, 132] on div "check" at bounding box center [77, 137] width 19 height 65
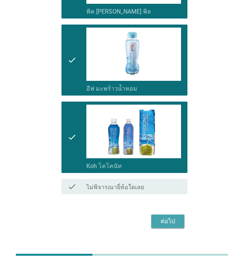
click at [176, 217] on div "ต่อไป" at bounding box center [168, 221] width 21 height 9
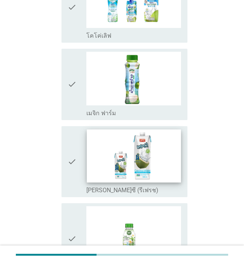
scroll to position [982, 0]
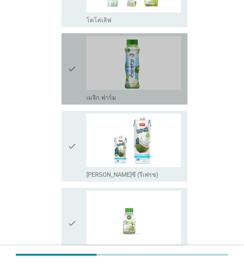
click at [74, 73] on icon "check" at bounding box center [72, 68] width 9 height 65
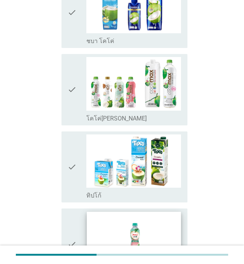
scroll to position [264, 0]
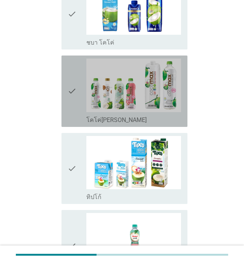
click at [73, 106] on icon "check" at bounding box center [72, 91] width 9 height 65
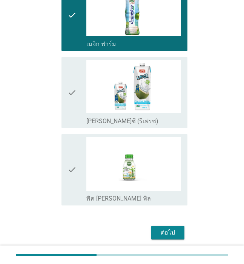
scroll to position [1042, 0]
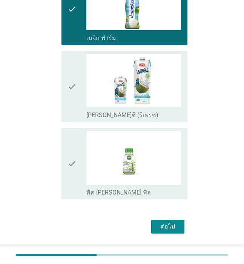
click at [169, 227] on div "ต่อไป" at bounding box center [168, 226] width 21 height 9
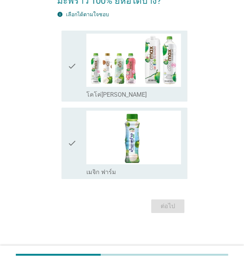
scroll to position [0, 0]
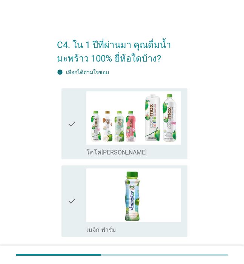
click at [73, 128] on icon "check" at bounding box center [72, 123] width 9 height 65
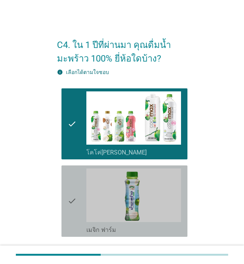
click at [72, 177] on icon "check" at bounding box center [72, 200] width 9 height 65
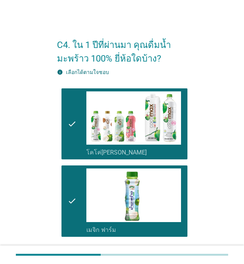
scroll to position [58, 0]
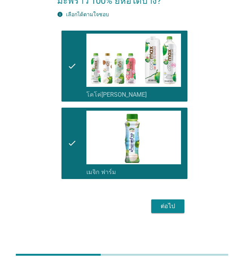
click at [163, 205] on div "ต่อไป" at bounding box center [168, 206] width 21 height 9
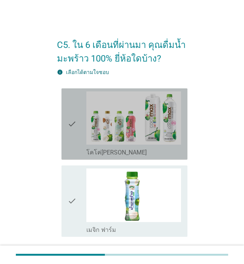
click at [72, 128] on icon "check" at bounding box center [72, 123] width 9 height 65
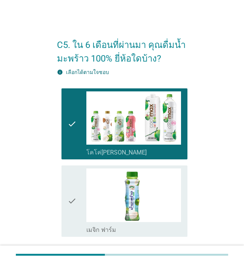
click at [71, 193] on icon "check" at bounding box center [72, 200] width 9 height 65
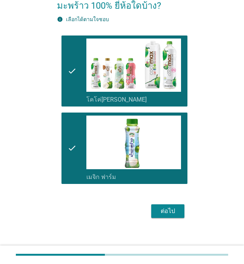
scroll to position [58, 0]
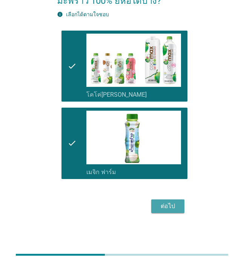
click at [173, 204] on div "ต่อไป" at bounding box center [168, 206] width 21 height 9
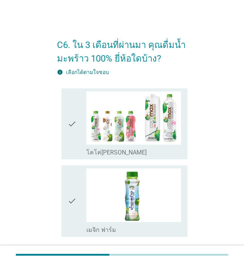
click at [74, 135] on icon "check" at bounding box center [72, 123] width 9 height 65
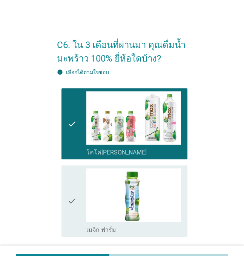
click at [76, 190] on icon "check" at bounding box center [72, 200] width 9 height 65
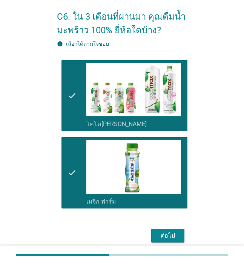
scroll to position [58, 0]
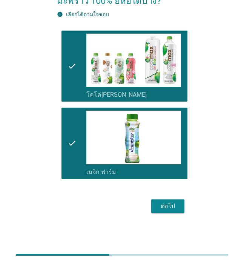
click at [169, 204] on div "ต่อไป" at bounding box center [168, 206] width 21 height 9
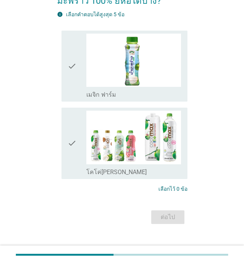
scroll to position [0, 0]
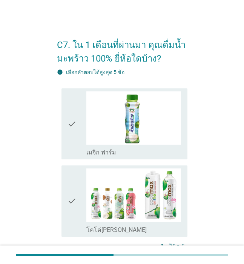
click at [71, 135] on icon "check" at bounding box center [72, 123] width 9 height 65
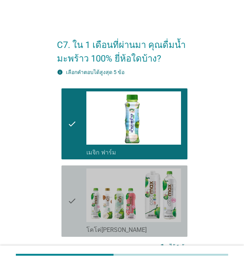
click at [68, 182] on icon "check" at bounding box center [72, 200] width 9 height 65
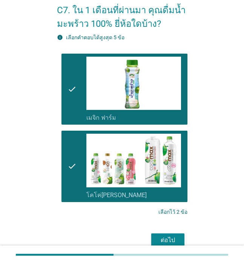
scroll to position [69, 0]
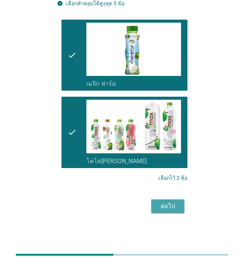
click at [167, 205] on div "ต่อไป" at bounding box center [168, 206] width 21 height 9
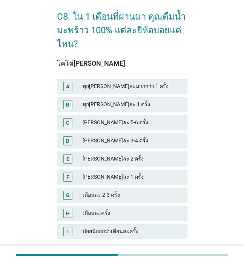
scroll to position [76, 0]
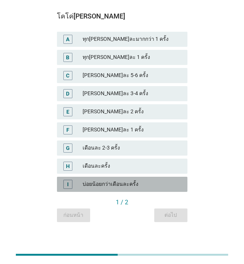
drag, startPoint x: 84, startPoint y: 183, endPoint x: 147, endPoint y: 199, distance: 64.4
click at [85, 183] on div "บ่อยน้อยกว่าเดือนละครั้ง" at bounding box center [132, 184] width 99 height 9
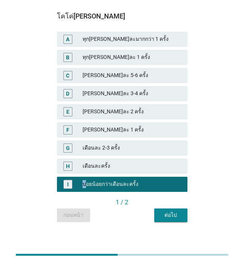
click at [171, 212] on div "ต่อไป" at bounding box center [171, 215] width 21 height 8
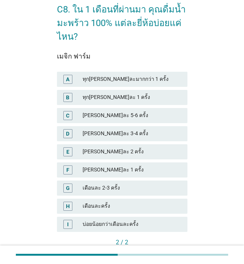
scroll to position [38, 0]
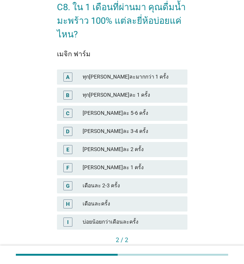
click at [134, 220] on div "บ่อยน้อยกว่าเดือนละครั้ง" at bounding box center [132, 222] width 99 height 9
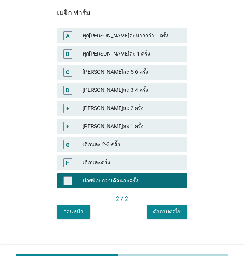
scroll to position [82, 0]
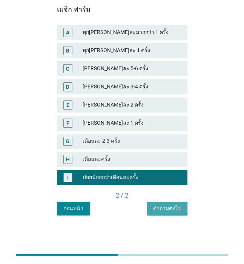
click at [171, 209] on div "คำถามต่อไป" at bounding box center [167, 208] width 28 height 8
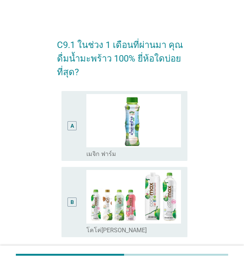
click at [68, 205] on div "B" at bounding box center [72, 202] width 9 height 9
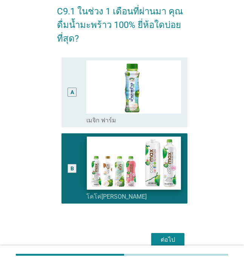
scroll to position [67, 0]
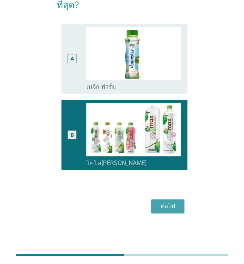
click at [164, 209] on div "ต่อไป" at bounding box center [168, 206] width 21 height 9
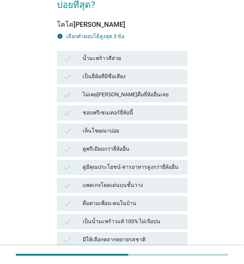
scroll to position [0, 0]
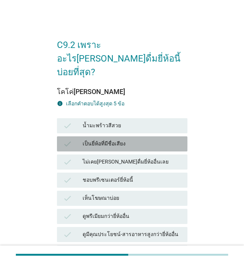
click at [69, 139] on icon "check" at bounding box center [67, 143] width 9 height 9
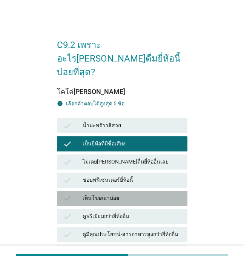
click at [68, 194] on icon "check" at bounding box center [67, 198] width 9 height 9
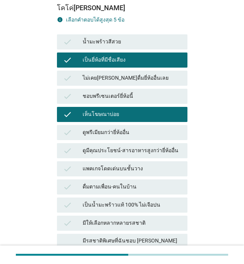
scroll to position [113, 0]
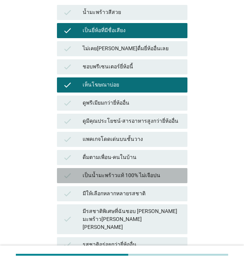
click at [69, 171] on icon "check" at bounding box center [67, 175] width 9 height 9
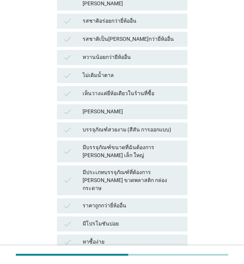
scroll to position [340, 0]
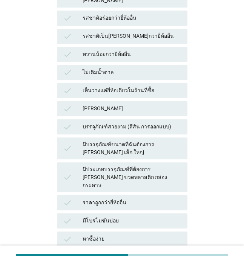
click at [66, 104] on icon "check" at bounding box center [67, 108] width 9 height 9
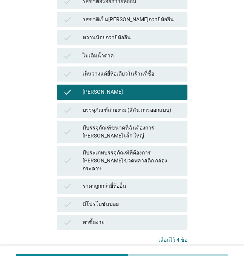
scroll to position [376, 0]
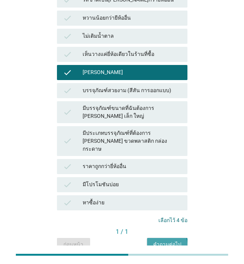
click at [162, 241] on div "คำถามต่อไป" at bounding box center [167, 245] width 28 height 8
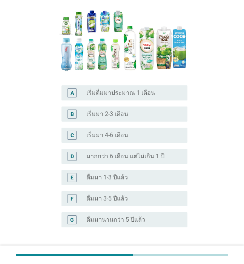
scroll to position [113, 0]
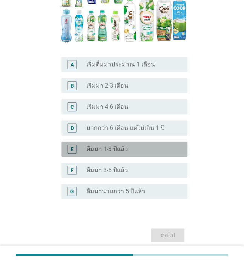
click at [137, 150] on div "radio_button_unchecked ดื่มมา 1-3 ปีแล้ว" at bounding box center [131, 149] width 89 height 8
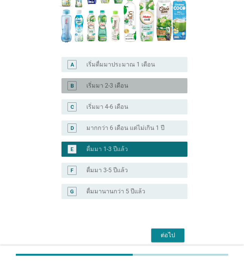
click at [123, 88] on label "เริ่มมา 2-3 เดือน" at bounding box center [108, 86] width 42 height 8
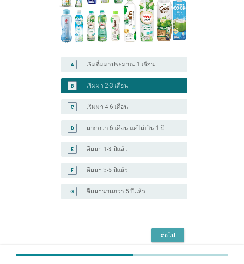
click at [163, 232] on div "ต่อไป" at bounding box center [168, 235] width 21 height 9
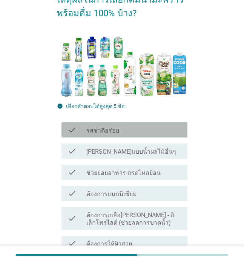
click at [106, 127] on label "รสชาติอร่อย" at bounding box center [103, 131] width 33 height 8
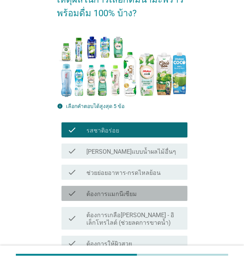
click at [126, 190] on label "ต้องการแมกนีเซียม" at bounding box center [112, 194] width 51 height 8
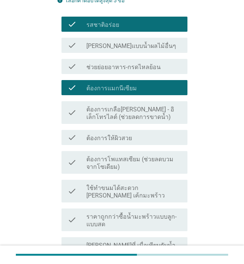
scroll to position [227, 0]
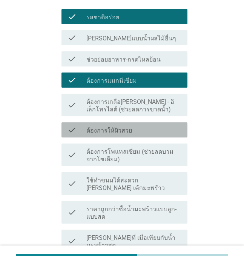
click at [138, 125] on div "check_box_outline_blank ต้องการให้ผิวสวย" at bounding box center [134, 129] width 95 height 9
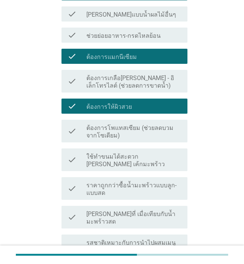
scroll to position [340, 0]
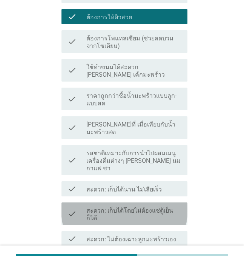
click at [157, 207] on label "สะดวก: เก็บได้โดยไม่ต้องแช่ตู้เย็นก็ได้" at bounding box center [134, 214] width 95 height 15
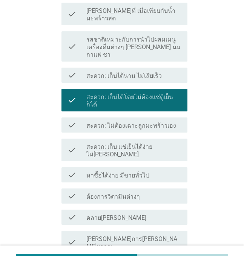
scroll to position [491, 0]
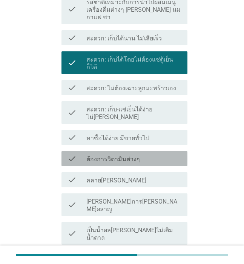
click at [123, 156] on label "ต้องการวิตามินต่างๆ" at bounding box center [114, 160] width 54 height 8
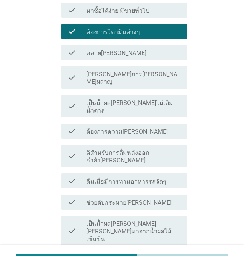
scroll to position [619, 0]
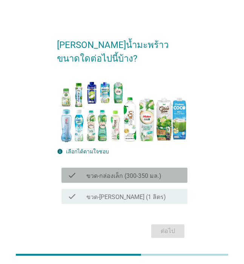
click at [109, 177] on label "ขวด-กล่องเล็ก (300-350 มล.)" at bounding box center [124, 176] width 75 height 8
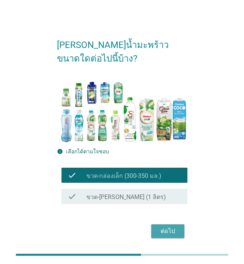
click at [173, 229] on div "ต่อไป" at bounding box center [168, 231] width 21 height 9
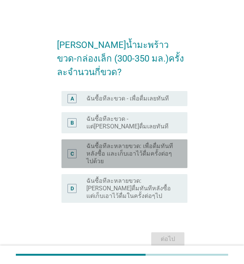
click at [133, 142] on label "ฉันซื้อทีละหลายขวด: เพื่อดื่มทันทีหลังซื้อ และเก็บเอาไว้ดื่มครั้งต่อๆไปด้วย" at bounding box center [131, 153] width 89 height 23
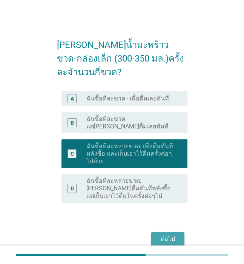
click at [177, 235] on div "ต่อไป" at bounding box center [168, 239] width 21 height 9
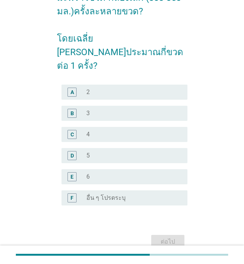
scroll to position [76, 0]
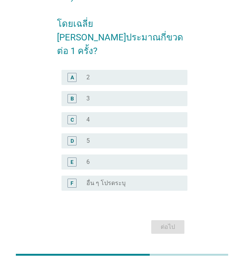
click at [106, 95] on div "radio_button_unchecked 3" at bounding box center [131, 99] width 89 height 8
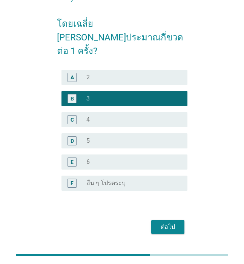
click at [166, 222] on div "ต่อไป" at bounding box center [168, 226] width 21 height 9
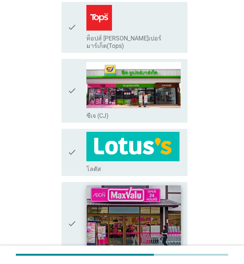
scroll to position [113, 0]
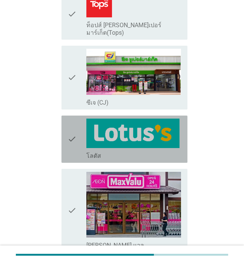
click at [134, 151] on div "check_box_outline_blank โลตัส" at bounding box center [134, 155] width 95 height 9
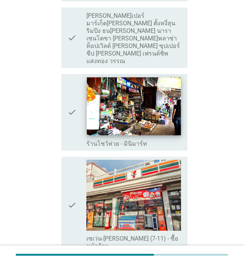
scroll to position [755, 0]
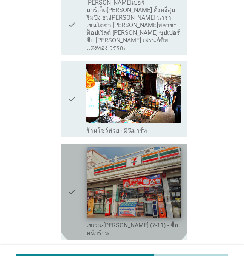
click at [155, 163] on img at bounding box center [134, 182] width 94 height 71
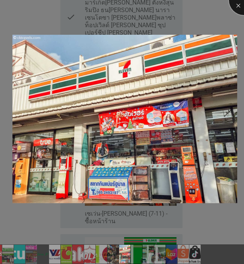
click at [240, 6] on div at bounding box center [244, 0] width 30 height 30
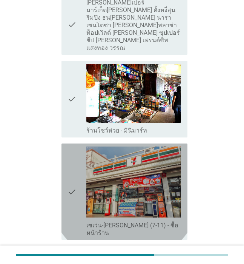
click at [73, 147] on icon "check" at bounding box center [72, 192] width 9 height 91
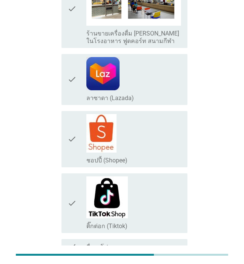
scroll to position [1213, 0]
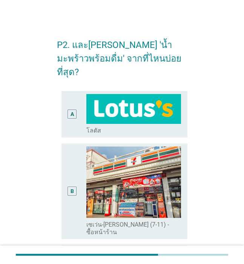
click at [75, 110] on div "A" at bounding box center [72, 114] width 9 height 9
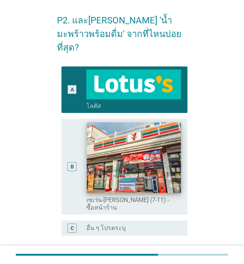
scroll to position [38, 0]
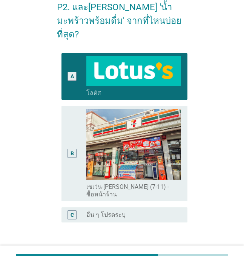
click at [171, 252] on button "ต่อไป" at bounding box center [167, 259] width 33 height 14
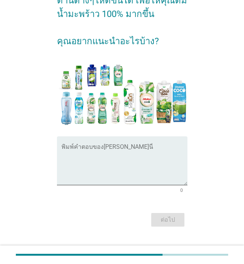
scroll to position [99, 0]
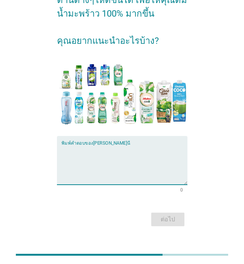
click at [75, 157] on textarea "พิมพ์คำตอบของคุณ ที่นี่" at bounding box center [125, 165] width 126 height 40
type textarea "ค"
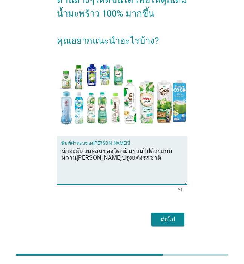
type textarea "น่าจะมีส่วนผสมของวิตามินรวมไปด้วยแบบหวาน[PERSON_NAME]ปรุงแต่งรสชาติ"
click at [178, 215] on div "ต่อไป" at bounding box center [168, 219] width 21 height 9
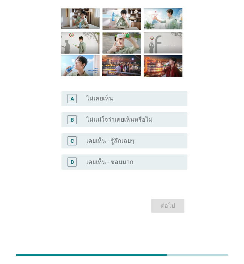
scroll to position [0, 0]
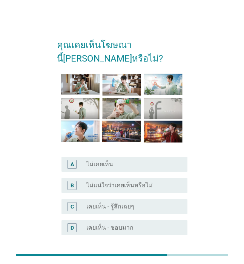
click at [76, 206] on div "C" at bounding box center [72, 206] width 9 height 9
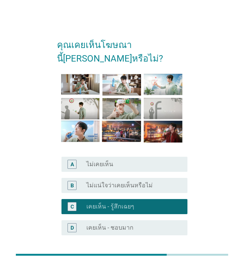
scroll to position [66, 0]
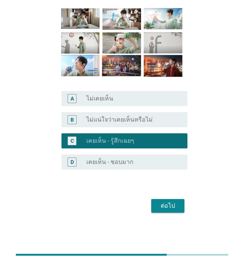
click at [180, 205] on button "ต่อไป" at bounding box center [167, 206] width 33 height 14
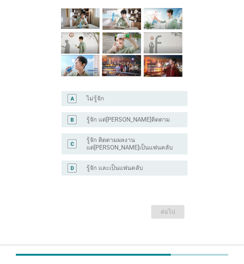
scroll to position [0, 0]
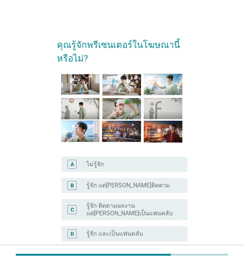
click at [113, 186] on label "รู้จัก แต่[PERSON_NAME]ติดตาม" at bounding box center [129, 186] width 84 height 8
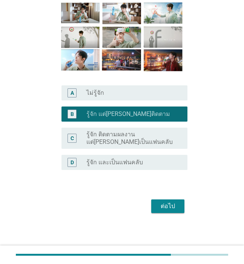
scroll to position [72, 0]
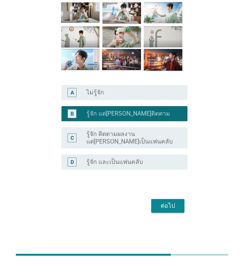
click at [170, 206] on div "ต่อไป" at bounding box center [168, 205] width 21 height 9
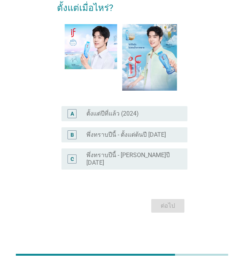
scroll to position [0, 0]
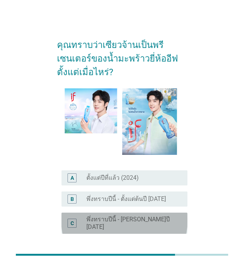
drag, startPoint x: 105, startPoint y: 217, endPoint x: 161, endPoint y: 214, distance: 56.0
click at [105, 217] on label "พึ่งทราบปีนี้ - [PERSON_NAME]ปี [DATE]" at bounding box center [131, 223] width 89 height 15
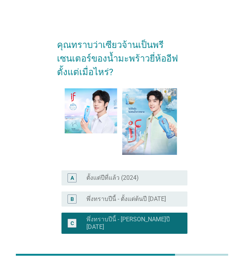
scroll to position [58, 0]
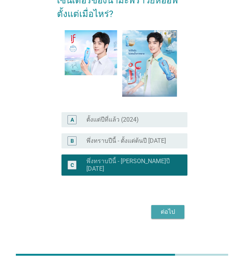
click at [173, 207] on div "ต่อไป" at bounding box center [168, 211] width 21 height 9
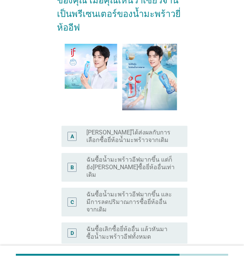
scroll to position [0, 0]
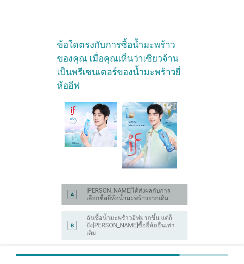
click at [143, 187] on label "[PERSON_NAME]ได้ส่งผลกับการเลือกซื้อยี่ห้อน้ำมะพร้าวจากเดิม" at bounding box center [131, 194] width 89 height 15
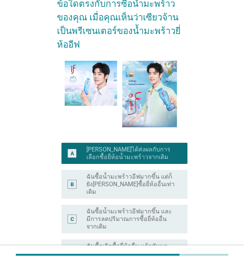
scroll to position [111, 0]
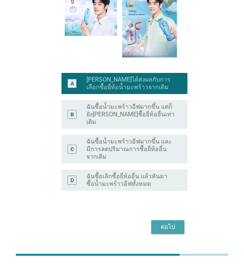
click at [172, 222] on div "ต่อไป" at bounding box center [168, 226] width 21 height 9
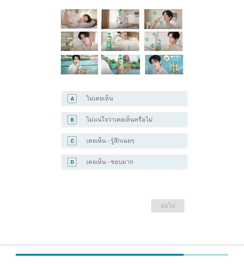
scroll to position [0, 0]
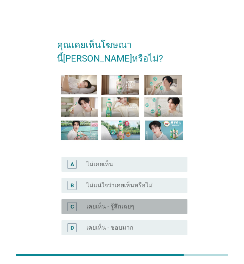
click at [155, 203] on div "radio_button_unchecked เคยเห็น - รู้สึกเฉยๆ" at bounding box center [131, 207] width 89 height 8
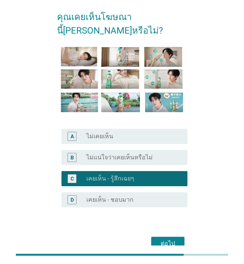
scroll to position [66, 0]
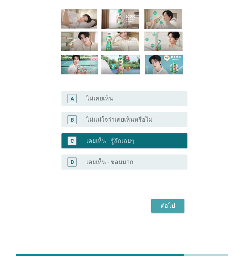
click at [160, 201] on button "ต่อไป" at bounding box center [167, 206] width 33 height 14
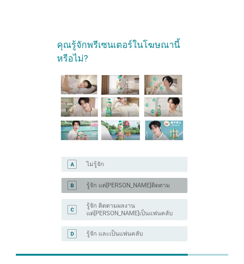
click at [141, 183] on div "radio_button_unchecked รู้จัก แต่[PERSON_NAME]ติดตาม" at bounding box center [131, 186] width 89 height 8
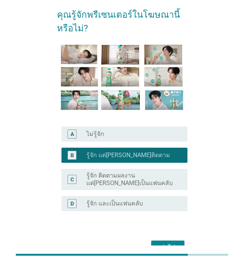
scroll to position [72, 0]
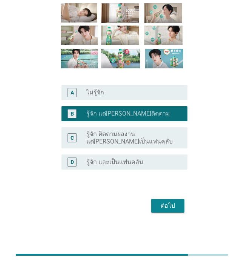
click at [169, 205] on div "ต่อไป" at bounding box center [168, 205] width 21 height 9
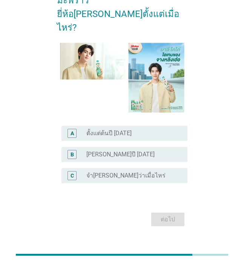
scroll to position [0, 0]
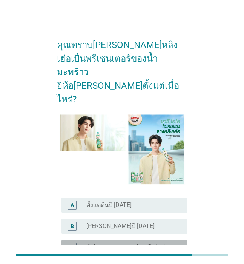
click at [137, 243] on div "radio_button_unchecked จำ[PERSON_NAME]ว่าเมื่อไหร่" at bounding box center [134, 247] width 95 height 9
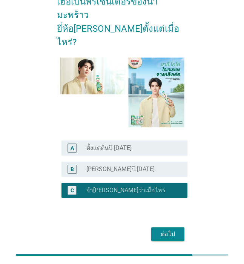
scroll to position [58, 0]
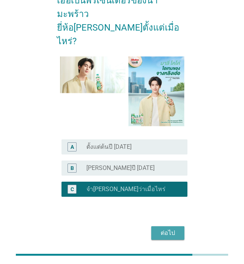
click at [168, 229] on div "ต่อไป" at bounding box center [168, 233] width 21 height 9
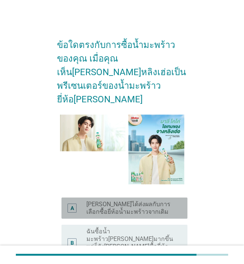
click at [153, 201] on label "[PERSON_NAME]ได้ส่งผลกับการเลือกซื้อยี่ห้อน้ำมะพร้าวจากเดิม" at bounding box center [131, 208] width 89 height 15
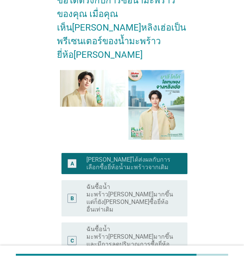
scroll to position [113, 0]
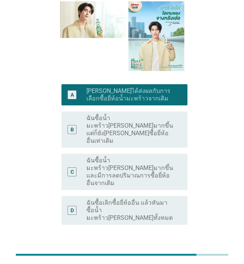
click at [173, 256] on div "ต่อไป" at bounding box center [168, 260] width 21 height 9
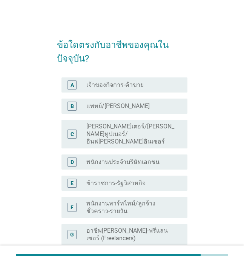
click at [137, 158] on label "พนักงานประจำบริษัทเอกชน" at bounding box center [123, 162] width 73 height 8
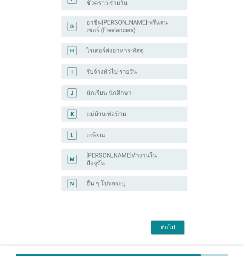
scroll to position [210, 0]
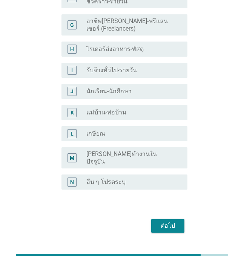
click at [164, 221] on div "ต่อไป" at bounding box center [168, 225] width 21 height 9
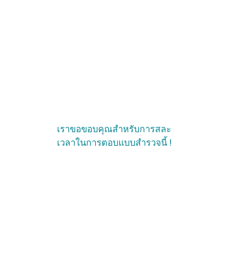
scroll to position [0, 0]
